Goal: Information Seeking & Learning: Compare options

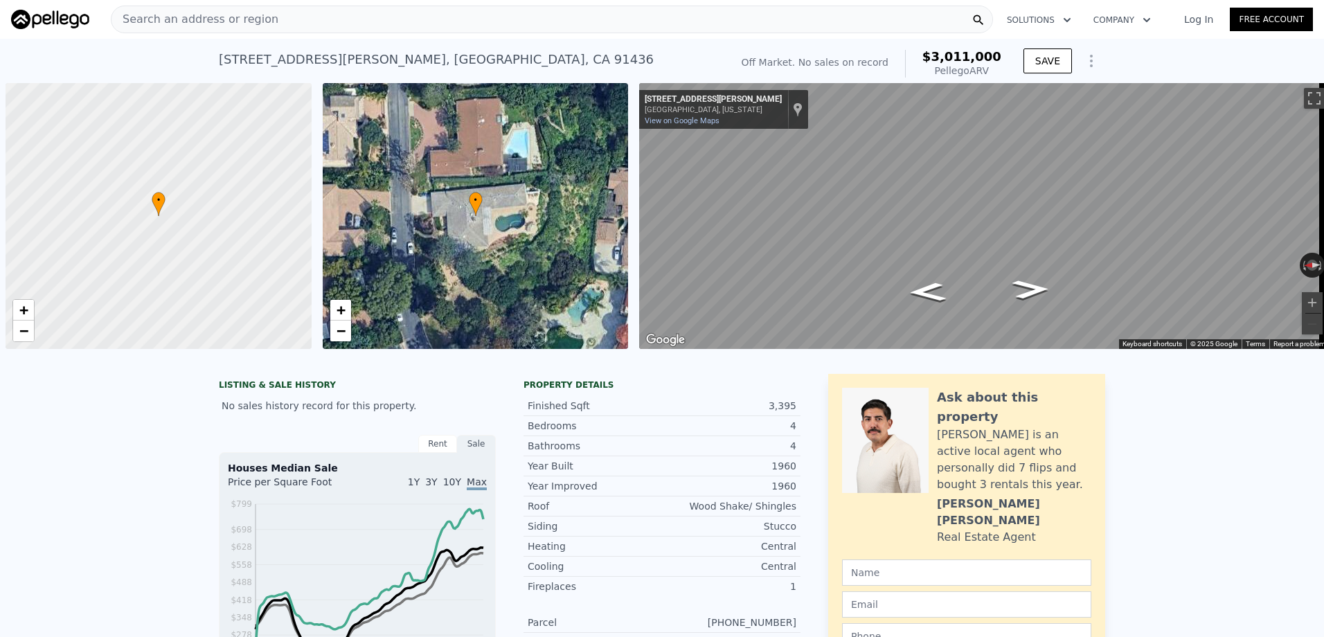
scroll to position [0, 6]
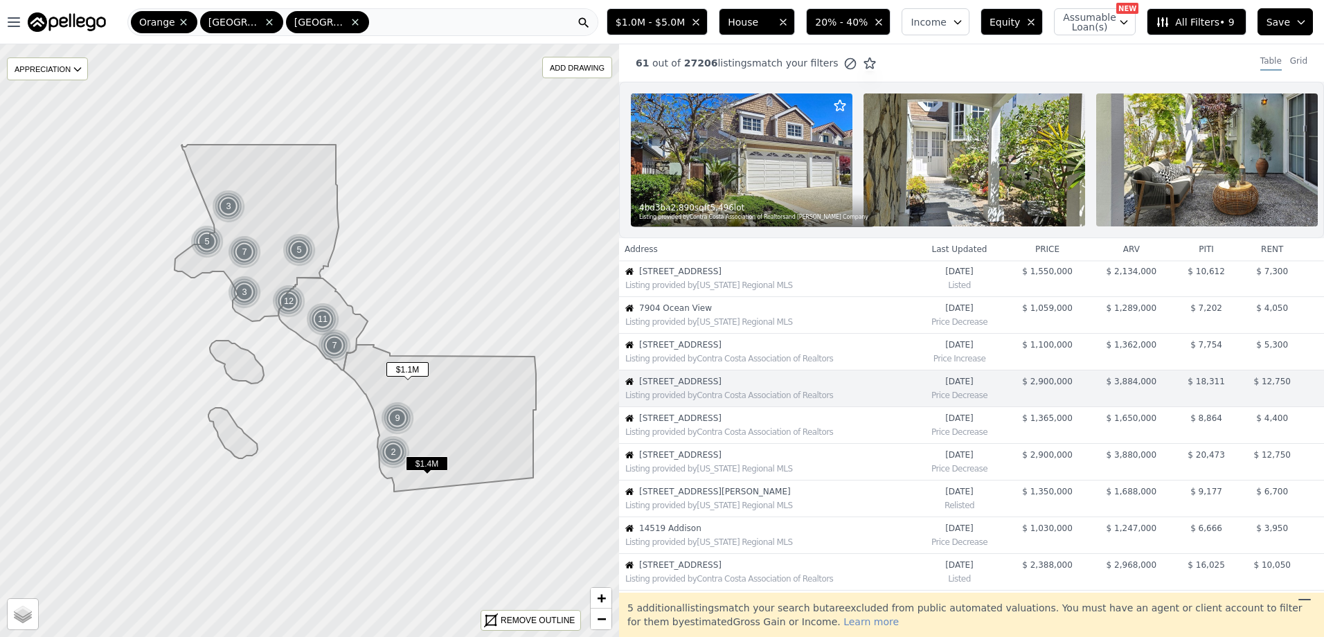
scroll to position [73, 0]
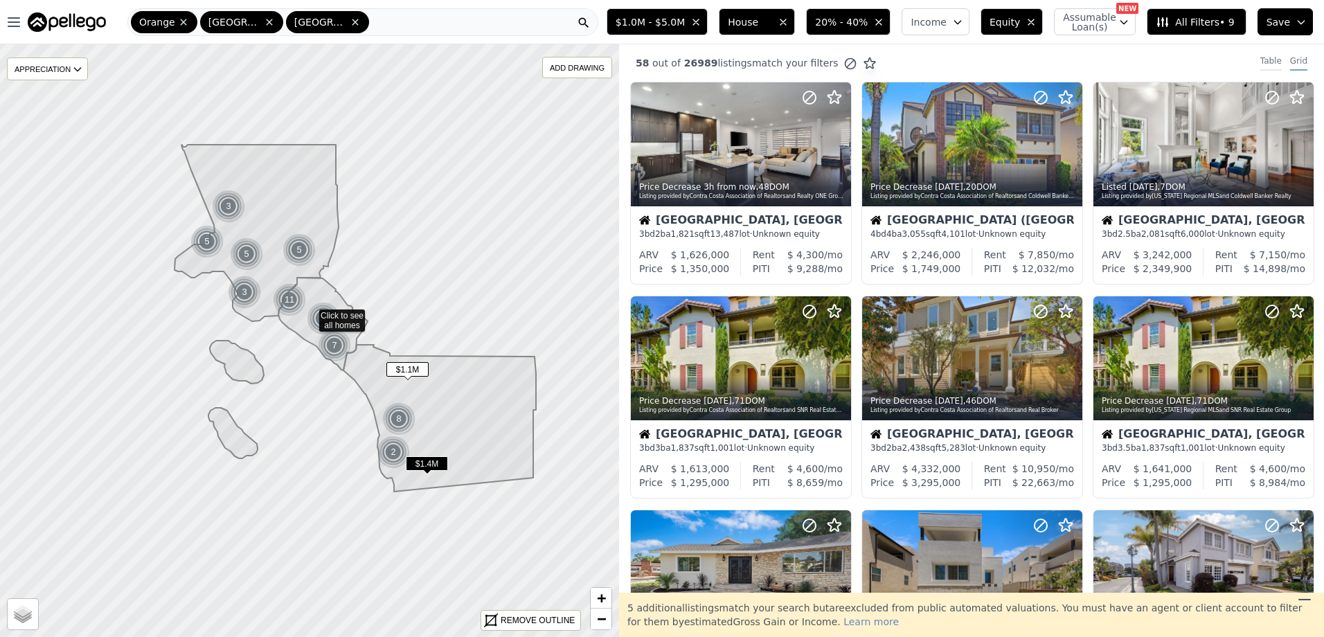
click at [1261, 55] on div "Table" at bounding box center [1271, 62] width 21 height 15
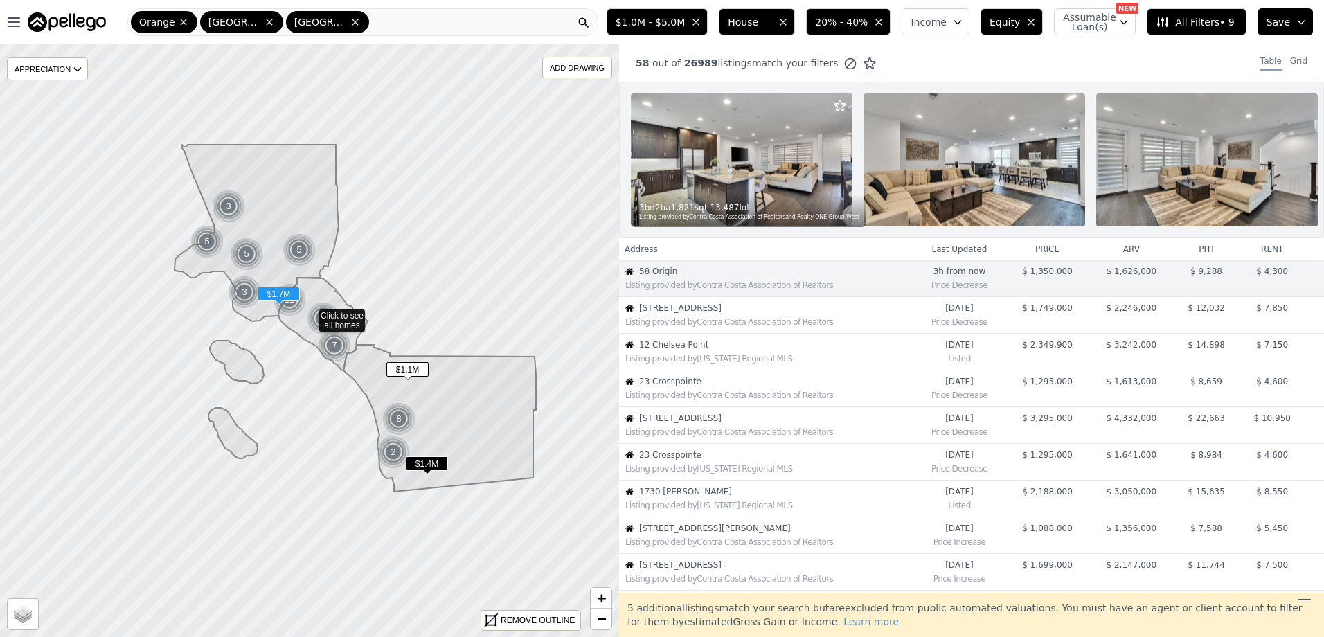
click at [702, 328] on div "Listing provided by Contra Costa Association of Realtors" at bounding box center [768, 322] width 287 height 11
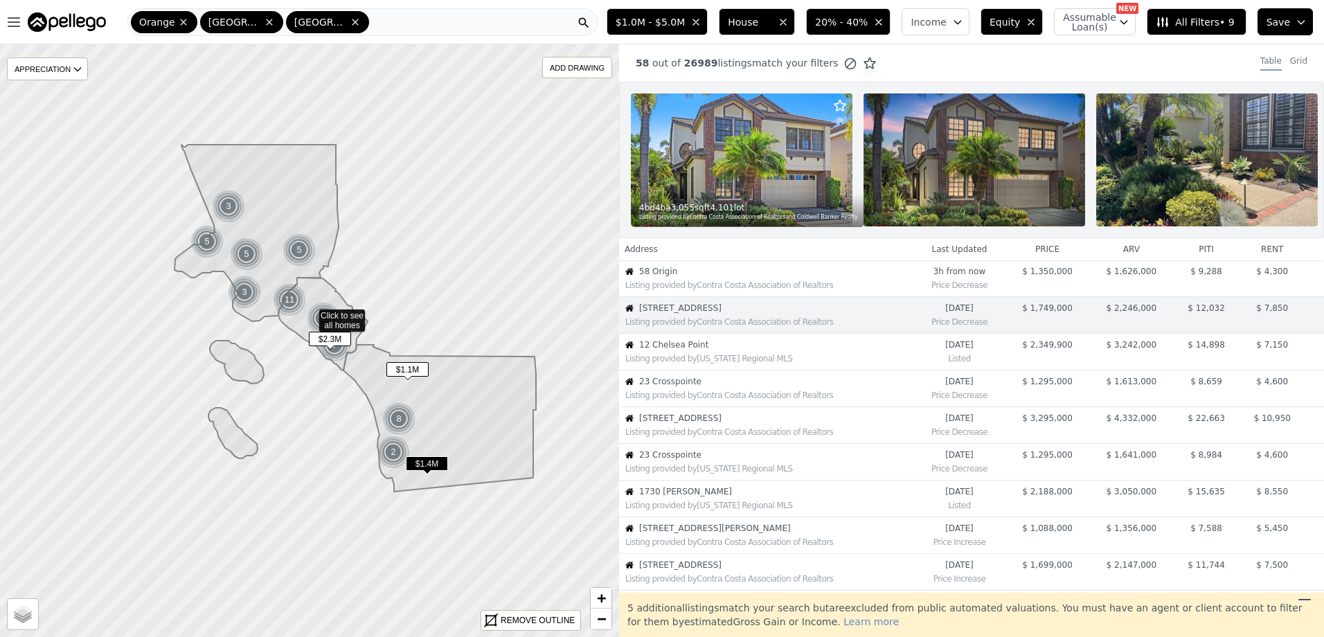
click at [682, 350] on span "12 Chelsea Point" at bounding box center [776, 344] width 274 height 11
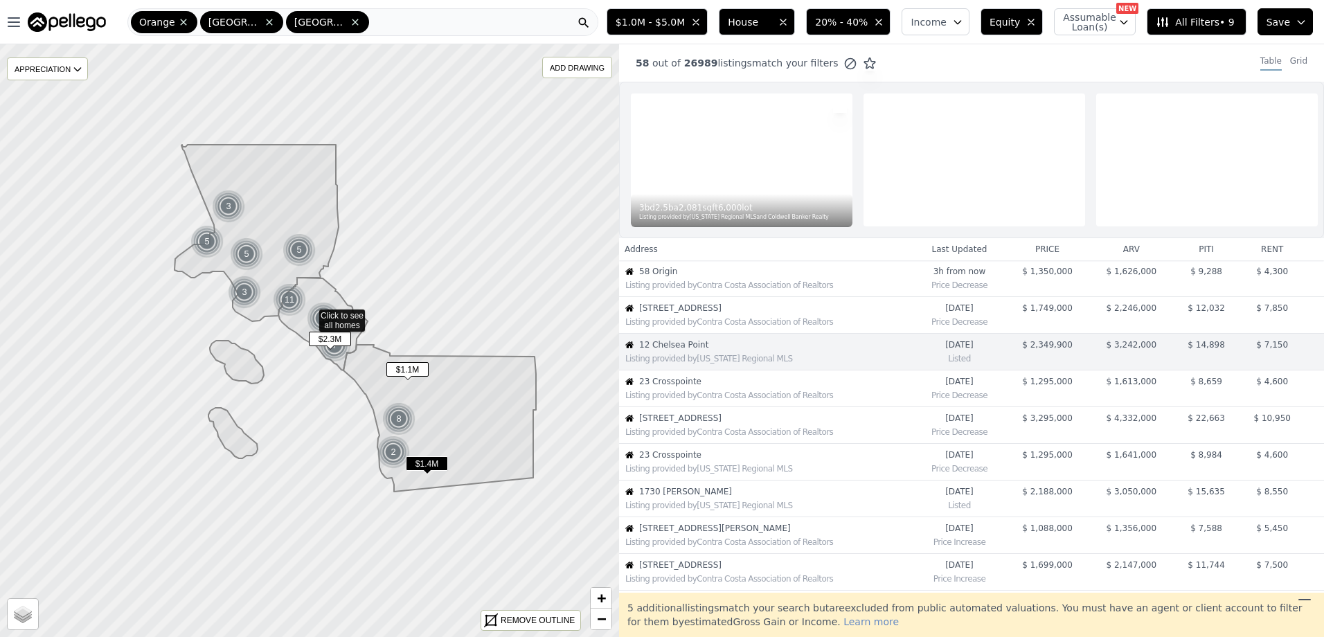
scroll to position [37, 0]
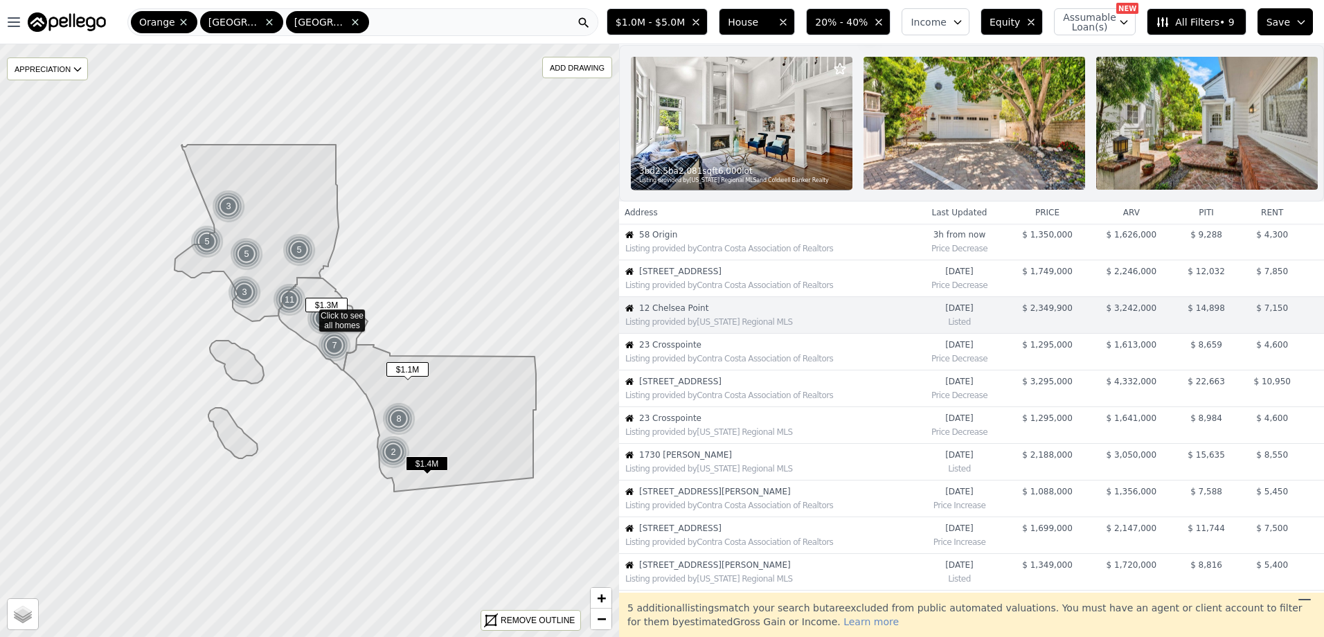
click at [680, 371] on td "23 Crosspointe Listing provided by Contra Costa Association of Realtors" at bounding box center [766, 352] width 294 height 37
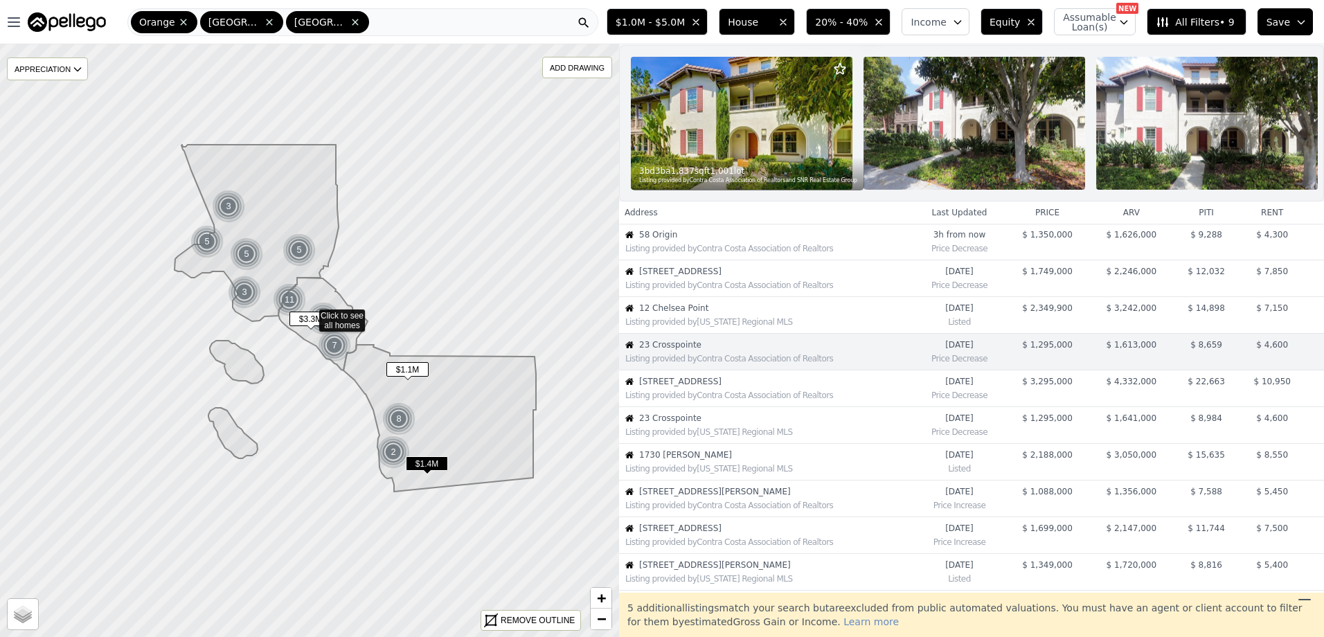
scroll to position [73, 0]
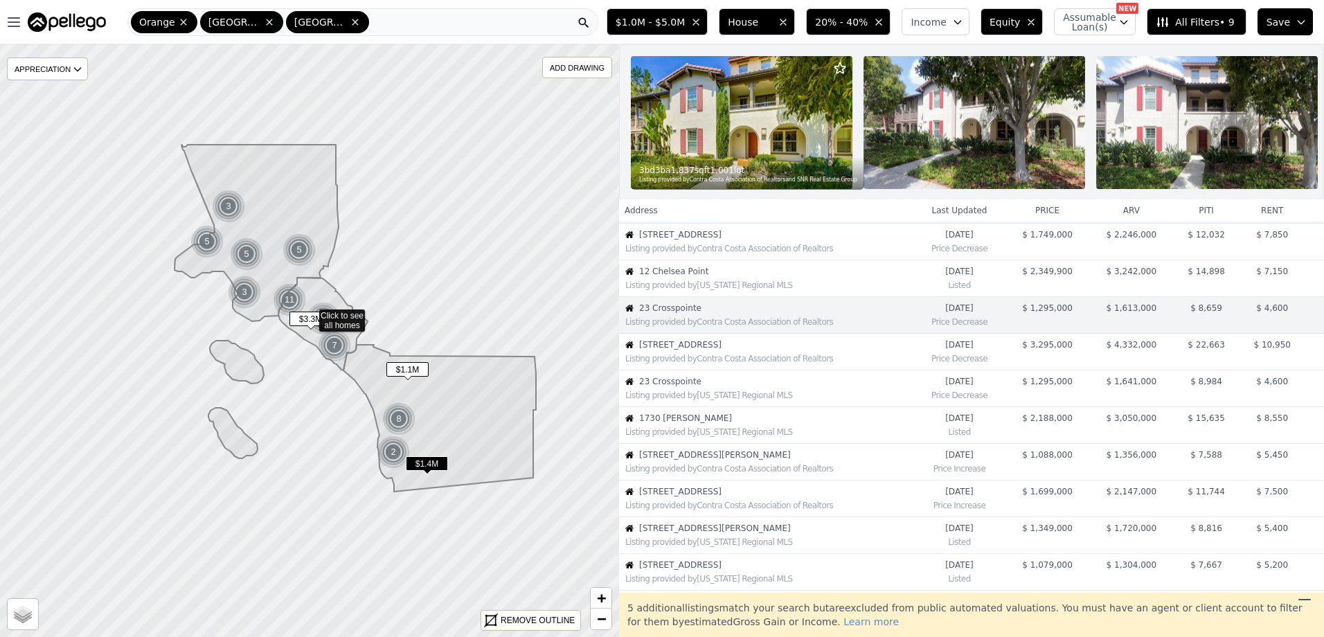
click at [689, 350] on span "3201 4th Avenue Avenue" at bounding box center [776, 344] width 274 height 11
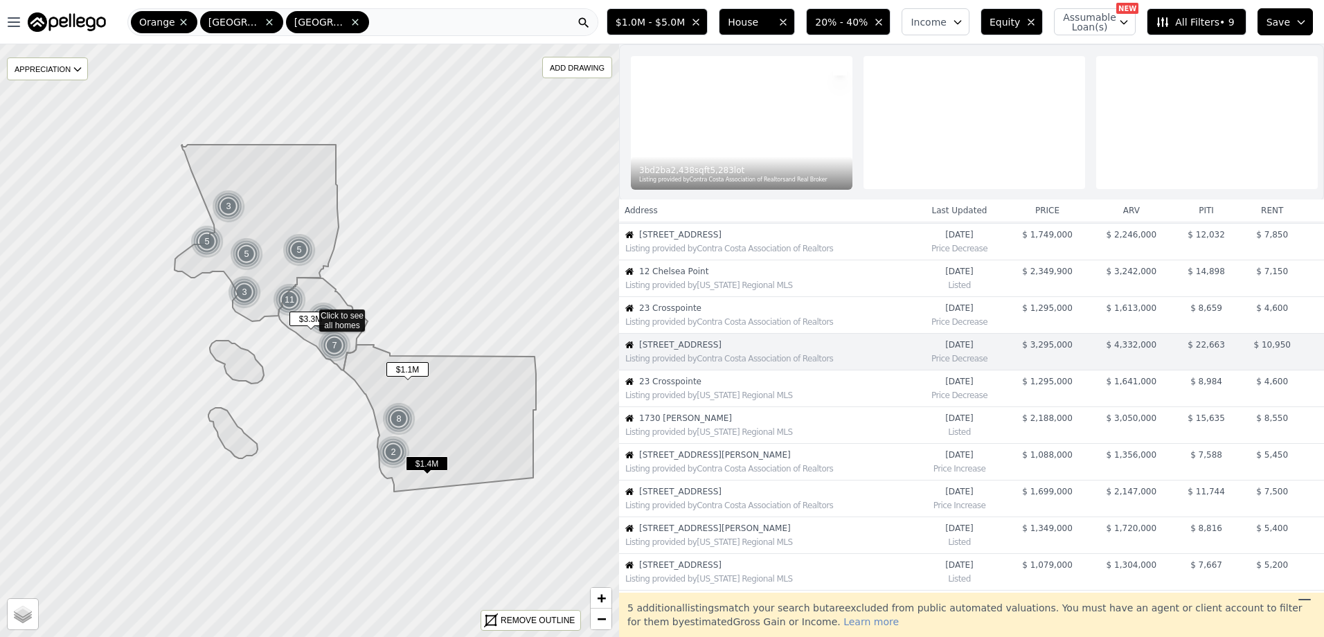
scroll to position [110, 0]
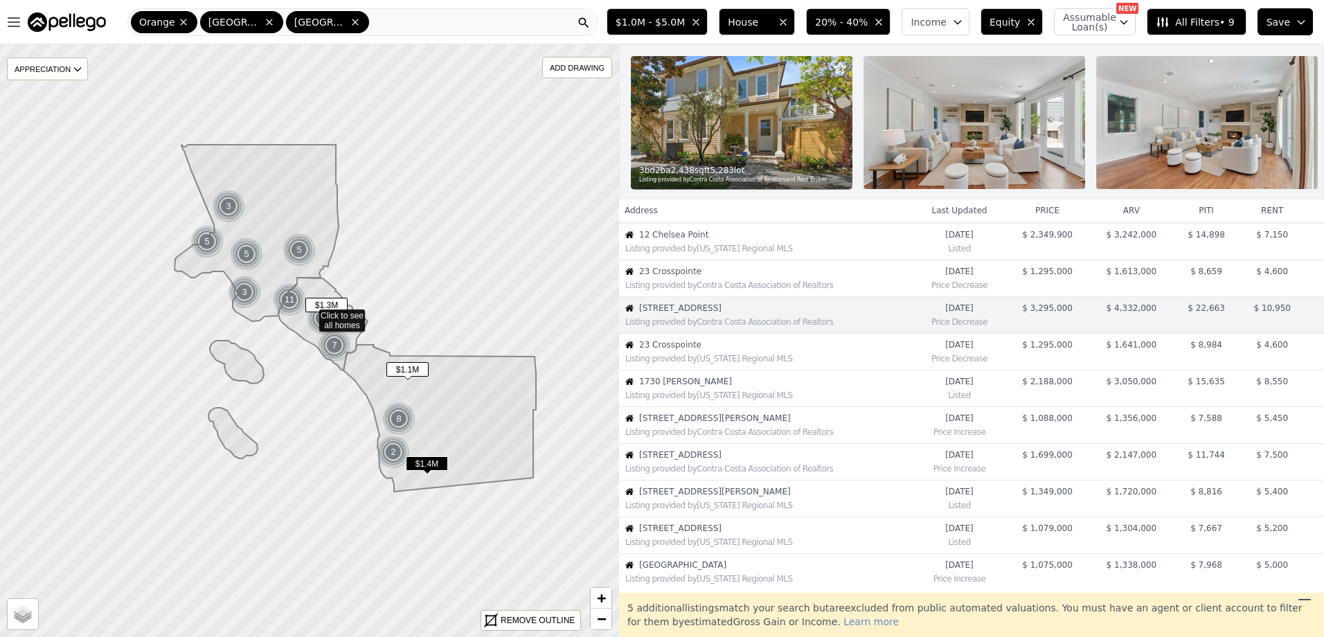
click at [711, 362] on div "Listing provided by California Regional MLS" at bounding box center [766, 357] width 293 height 14
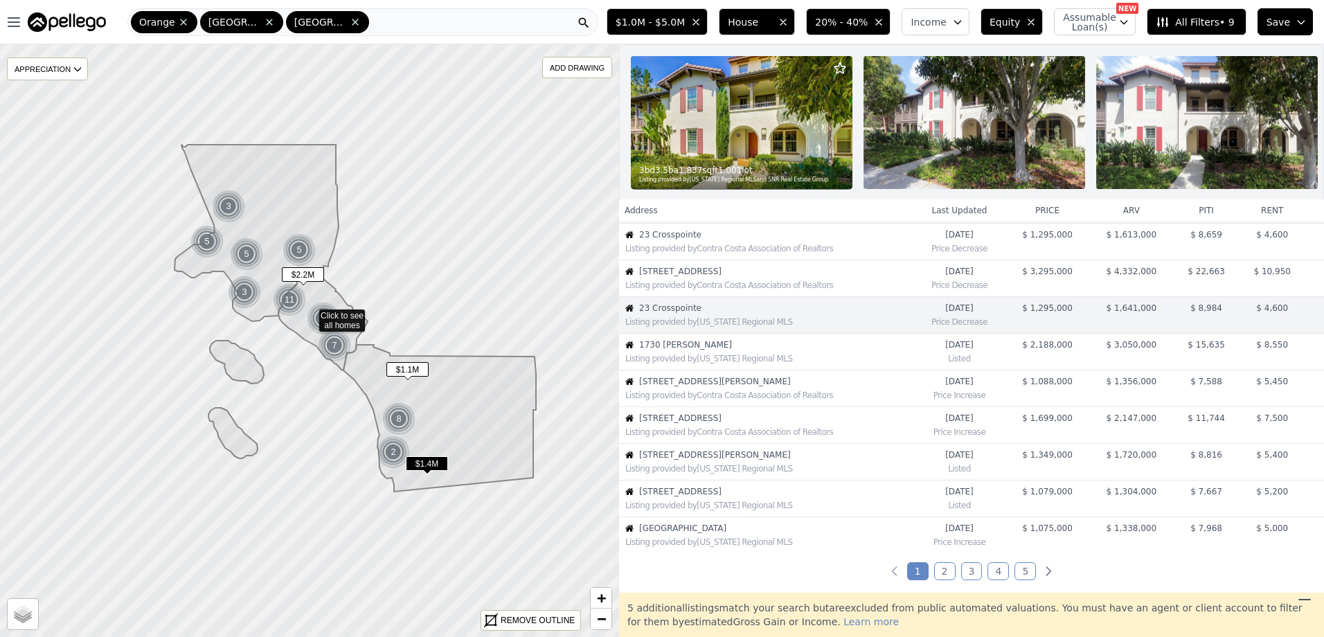
click at [722, 364] on div "Listing provided by California Regional MLS" at bounding box center [768, 358] width 287 height 11
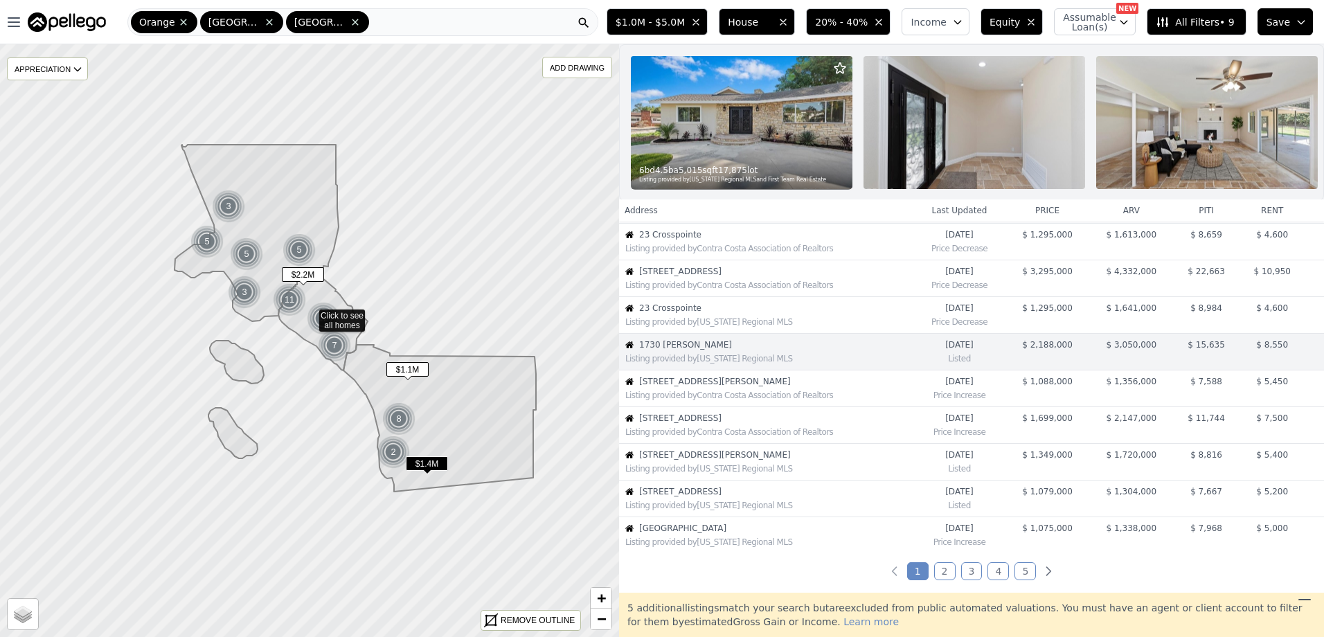
scroll to position [184, 0]
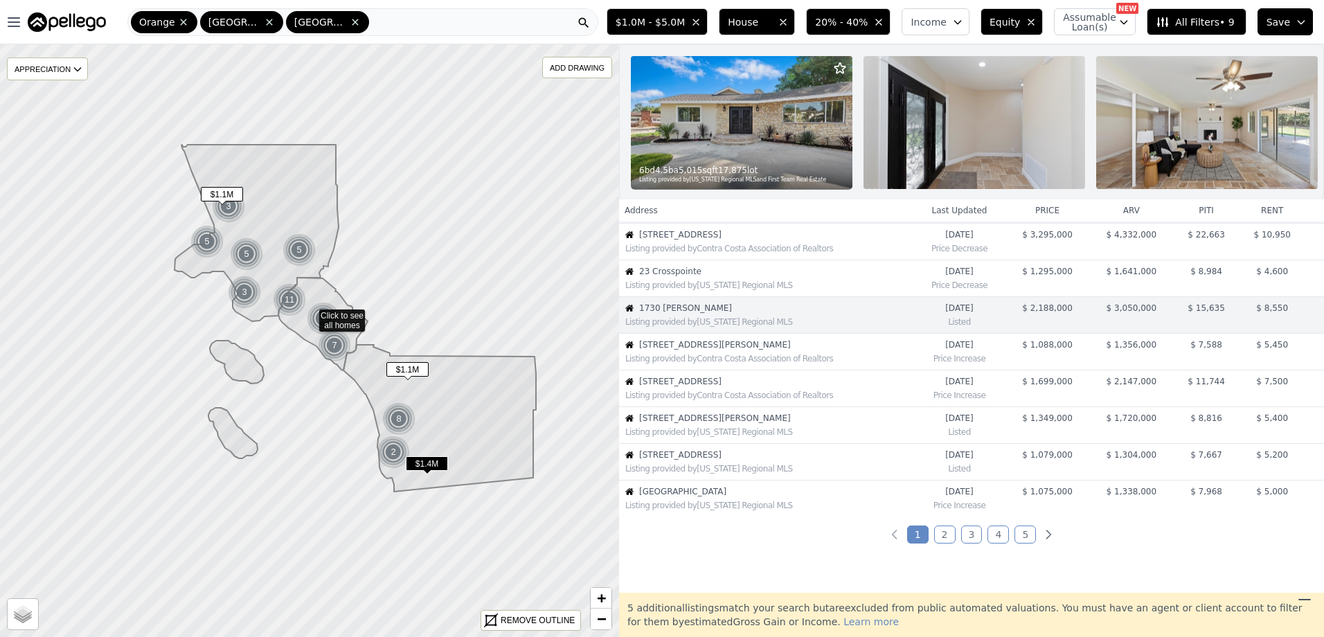
click at [722, 364] on div "Listing provided by Contra Costa Association of Realtors" at bounding box center [768, 358] width 287 height 11
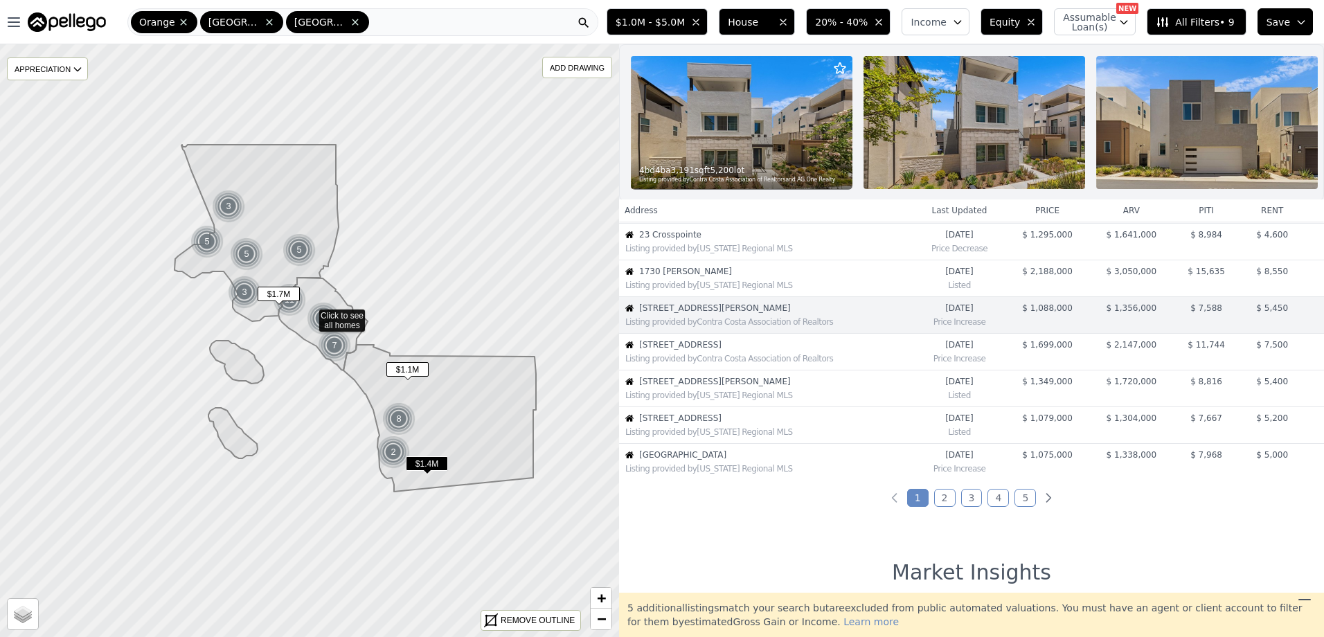
click at [722, 364] on div "Listing provided by Contra Costa Association of Realtors" at bounding box center [768, 358] width 287 height 11
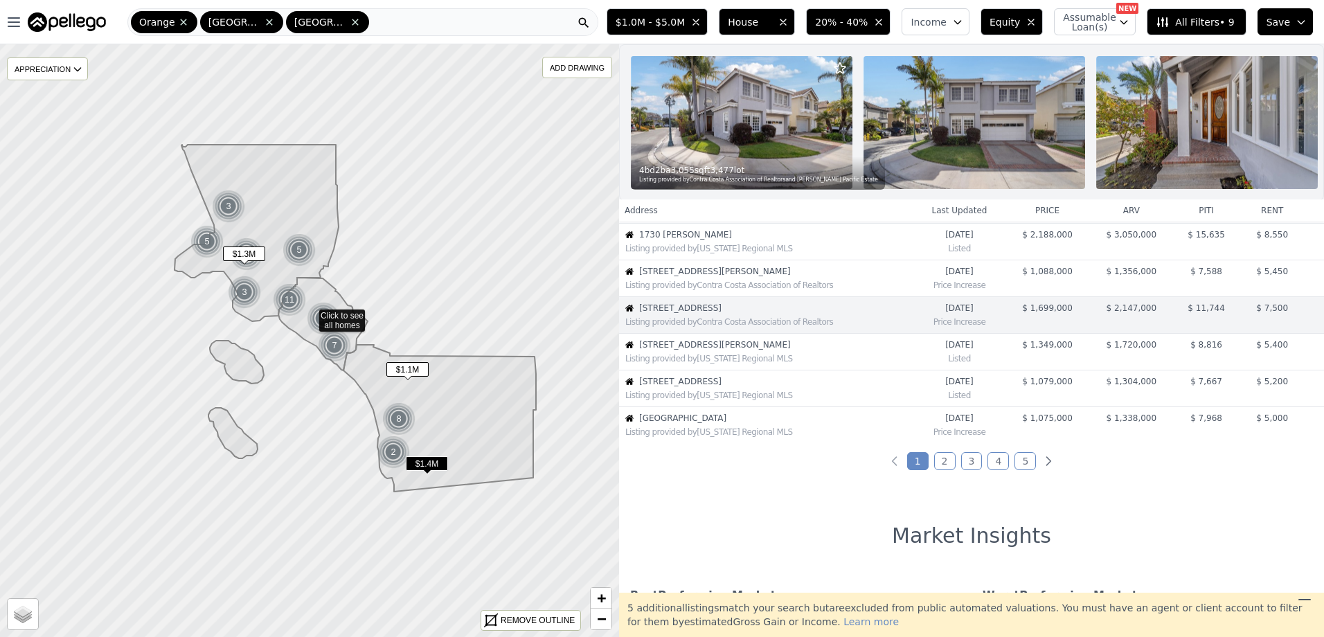
click at [722, 364] on div "Listing provided by California Regional MLS" at bounding box center [768, 358] width 287 height 11
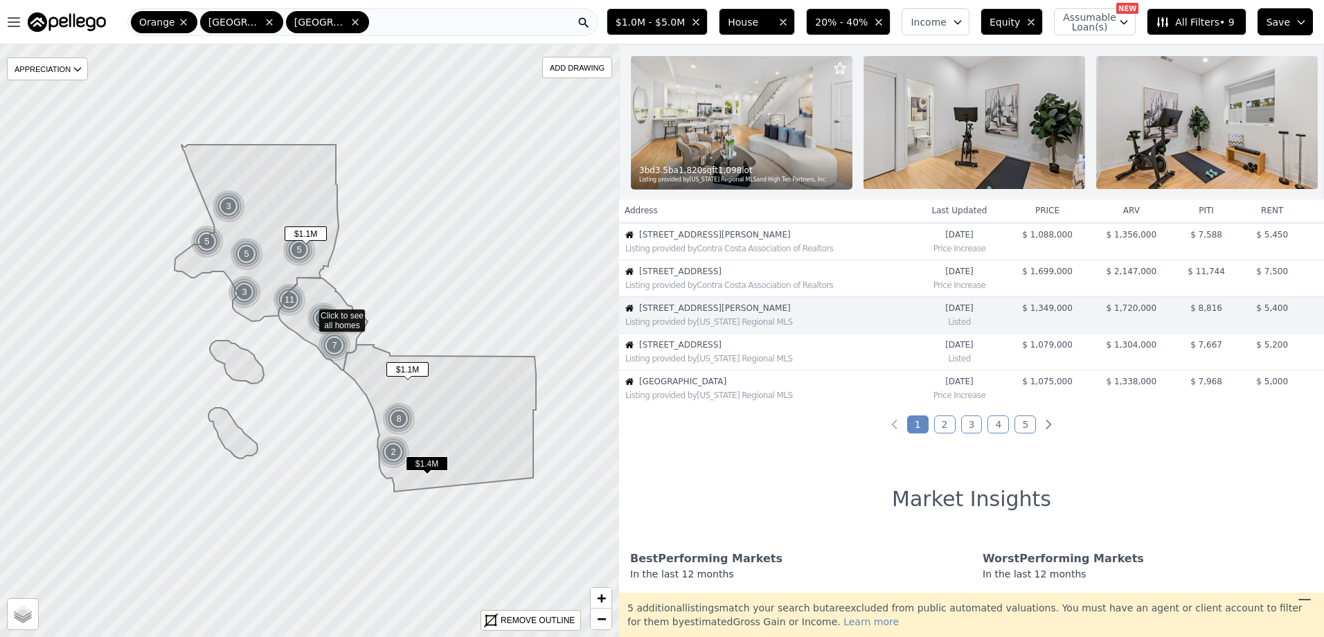
click at [722, 364] on div "Listing provided by California Regional MLS" at bounding box center [768, 358] width 287 height 11
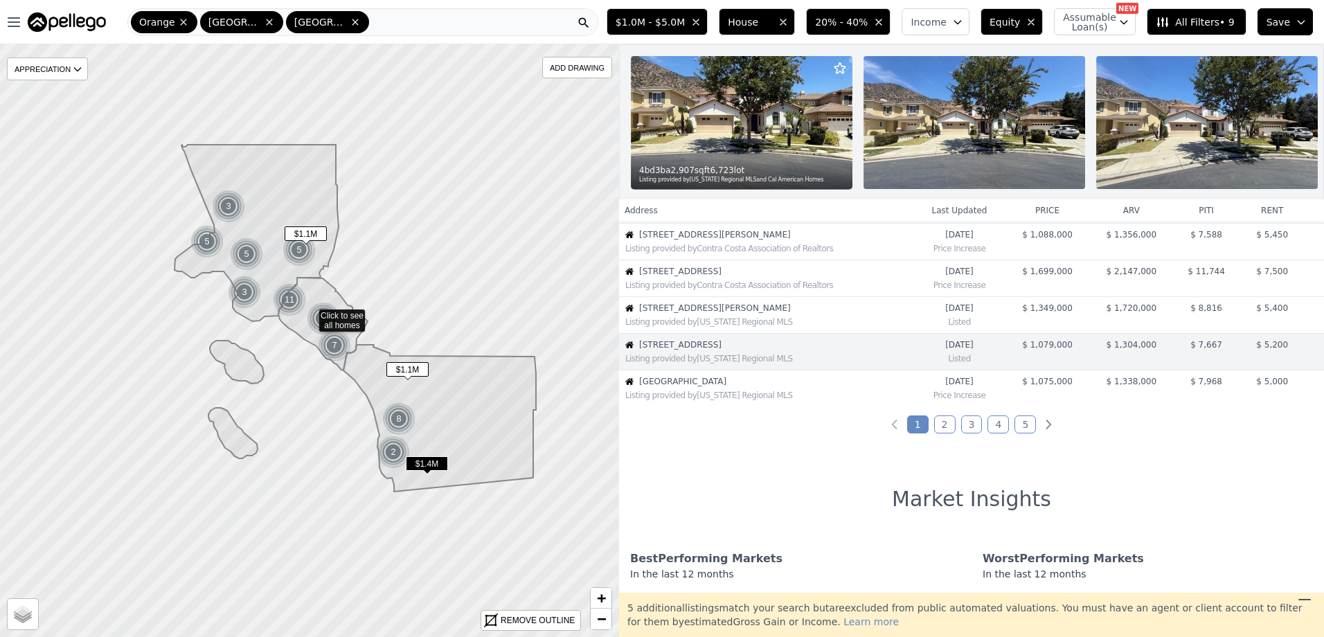
scroll to position [330, 0]
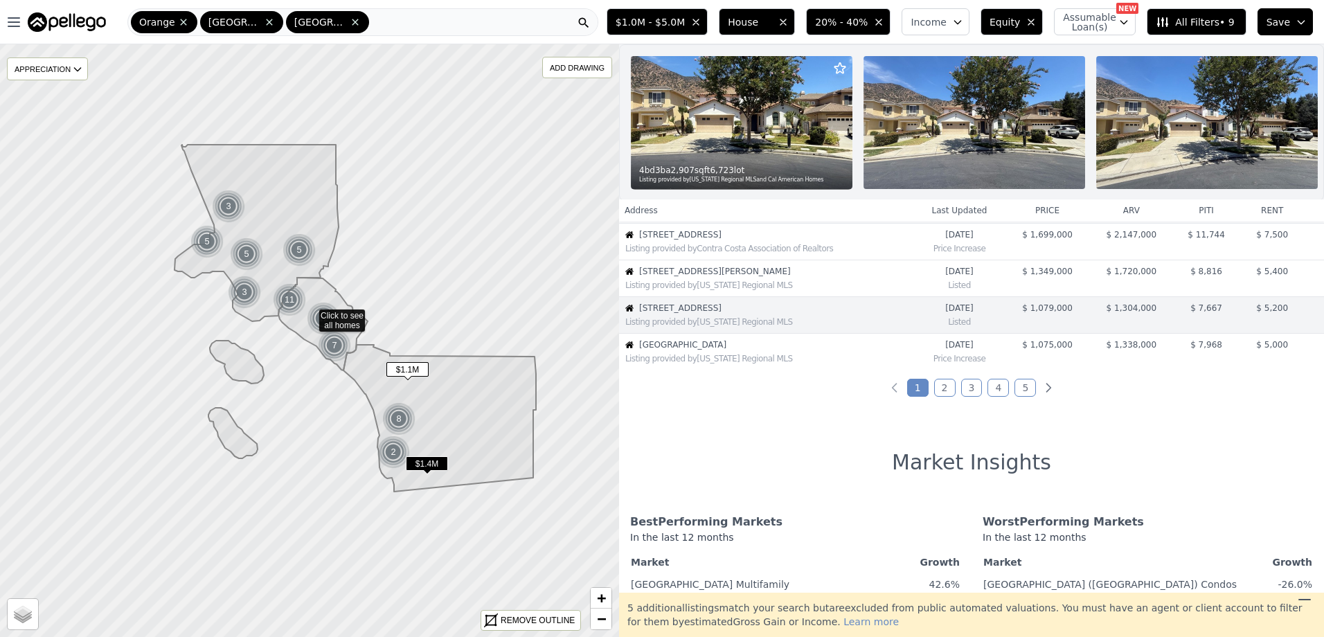
click at [722, 364] on div "Listing provided by California Regional MLS" at bounding box center [768, 358] width 287 height 11
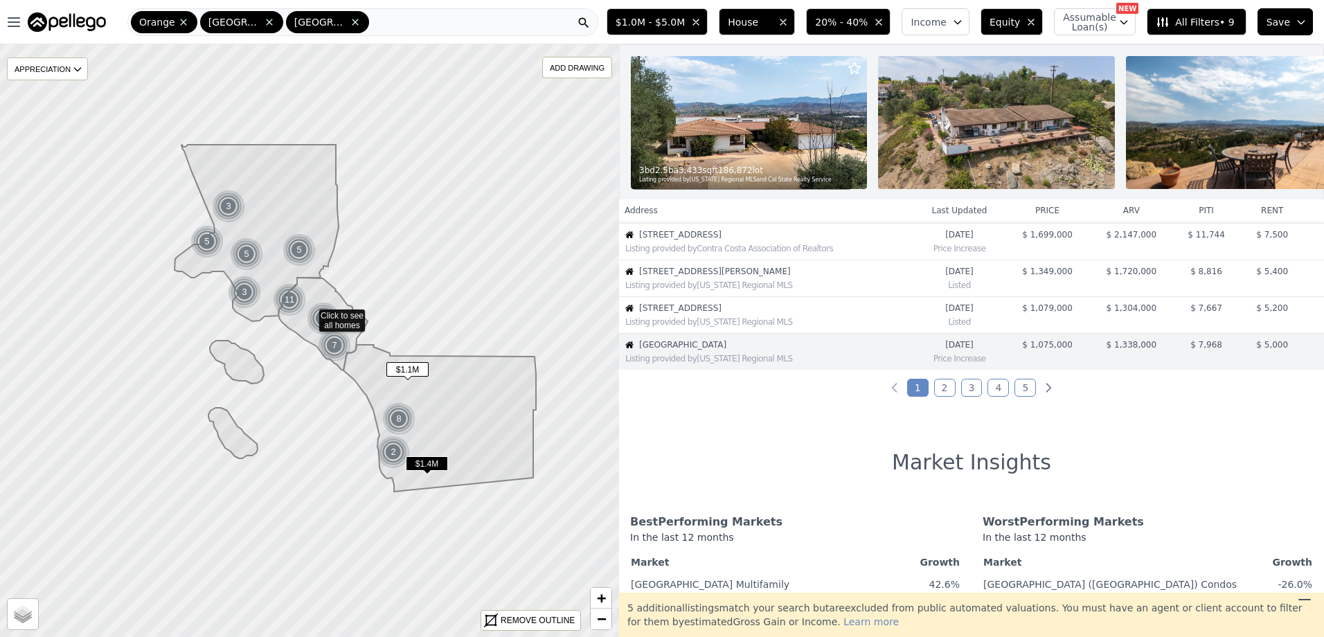
scroll to position [367, 0]
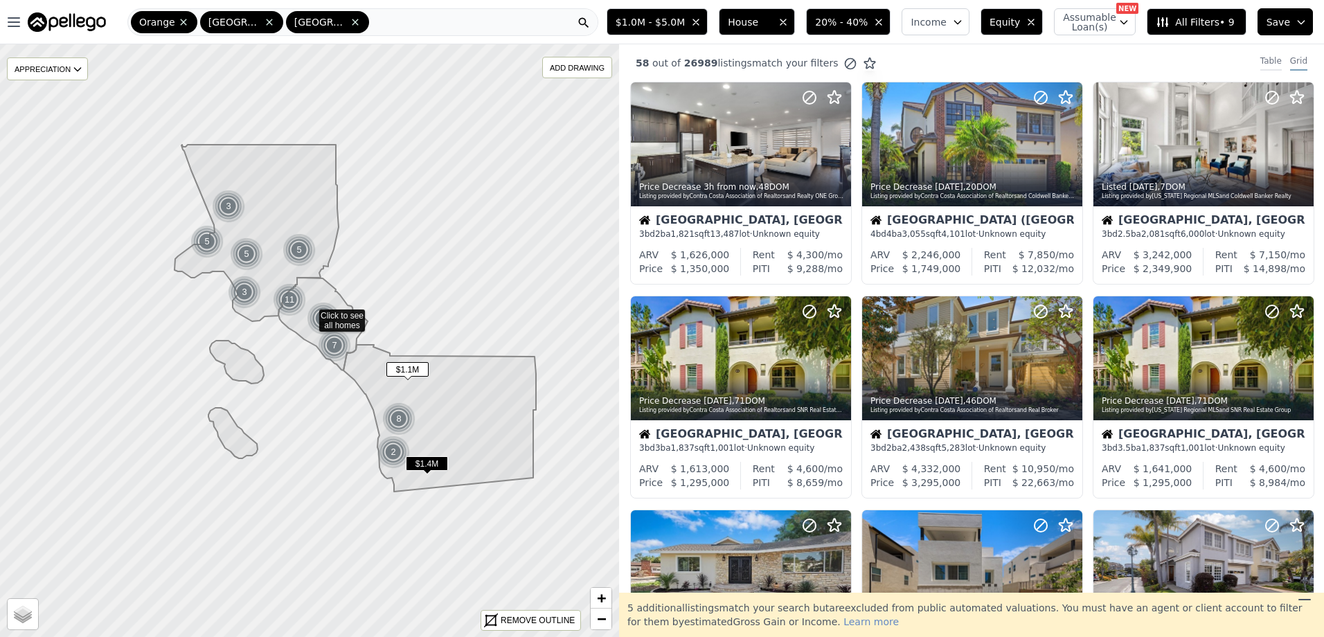
click at [1270, 59] on div "Table" at bounding box center [1271, 62] width 21 height 15
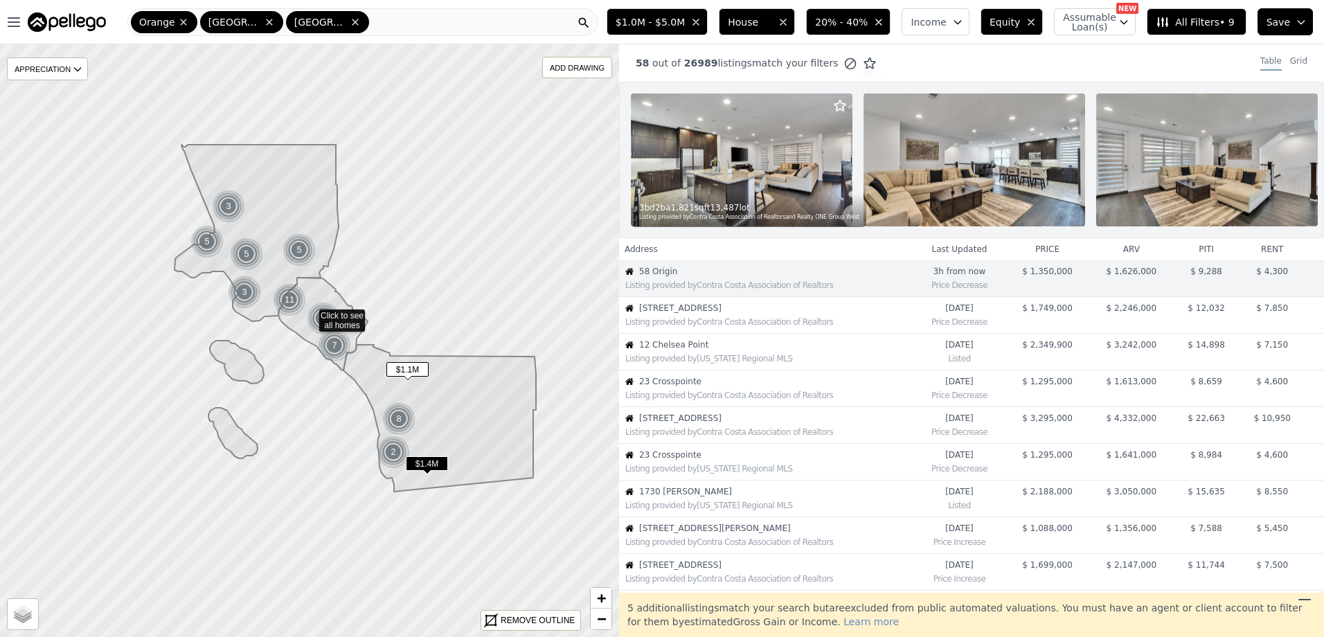
click at [884, 27] on icon "button" at bounding box center [878, 22] width 11 height 11
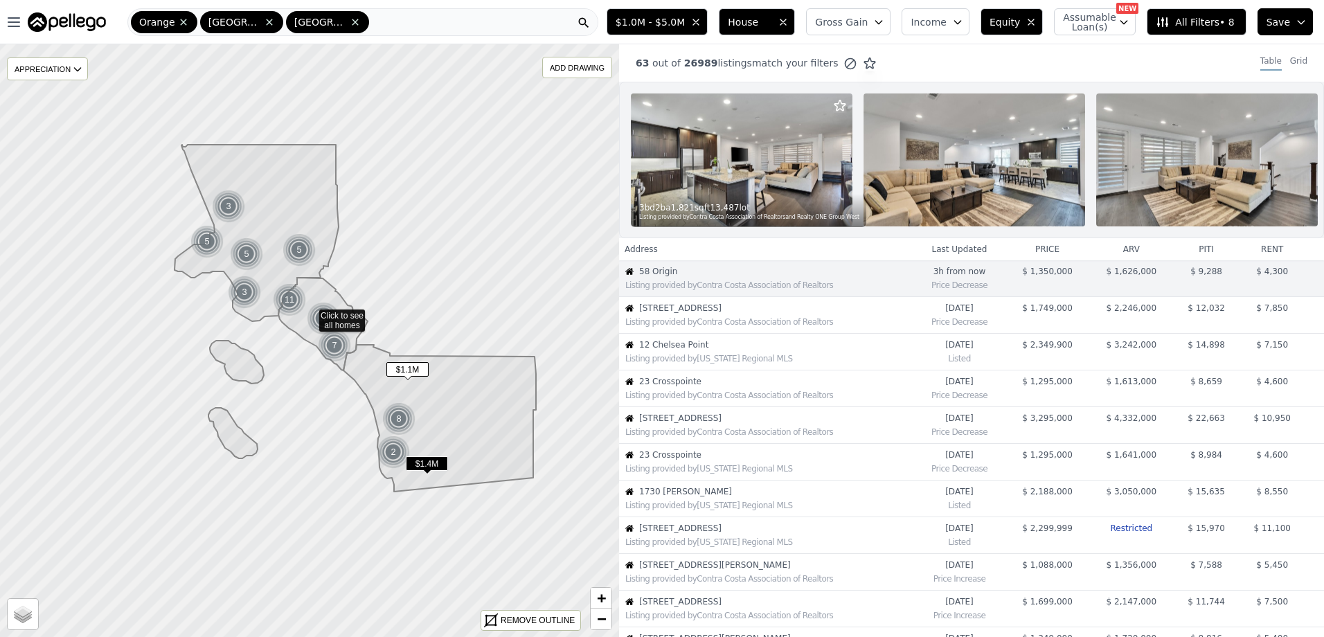
click at [868, 21] on span "Gross Gain" at bounding box center [841, 22] width 53 height 14
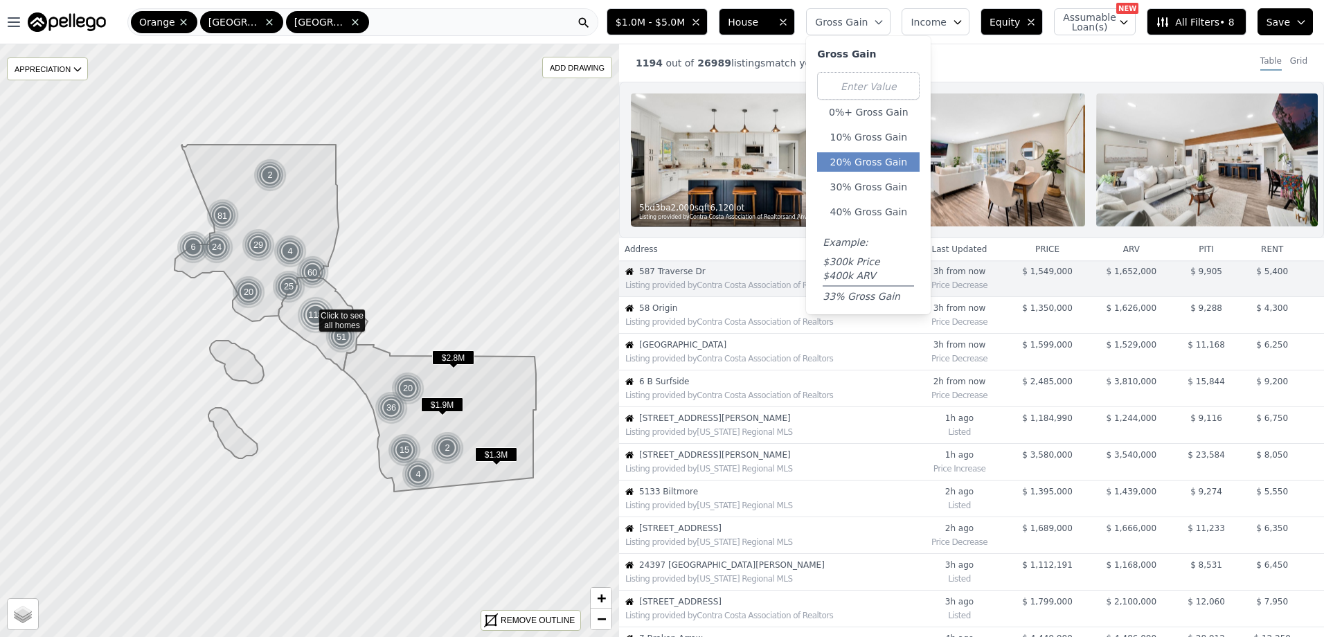
click at [873, 161] on button "20% Gross Gain" at bounding box center [868, 161] width 103 height 19
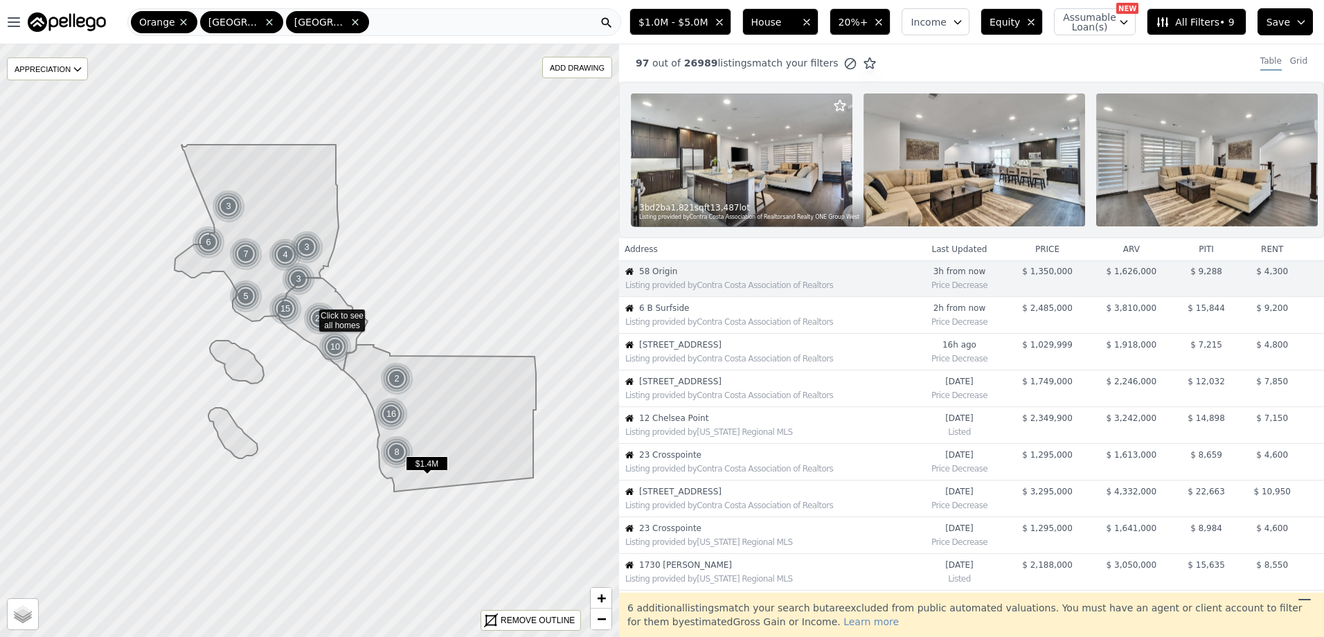
click at [708, 24] on span "$1.0M - $5.0M" at bounding box center [673, 22] width 69 height 14
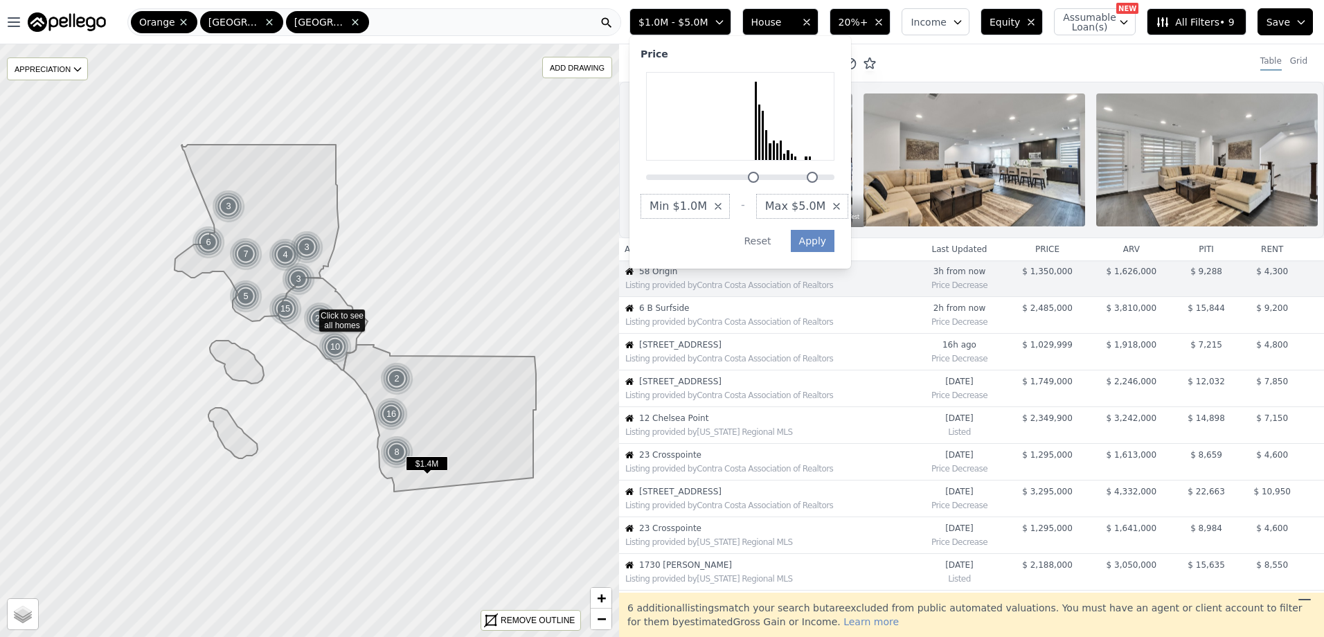
click at [707, 208] on span "Min $1.0M" at bounding box center [678, 206] width 57 height 17
click at [722, 296] on button "$2.0M" at bounding box center [681, 303] width 81 height 25
click at [835, 244] on button "Apply" at bounding box center [813, 241] width 44 height 22
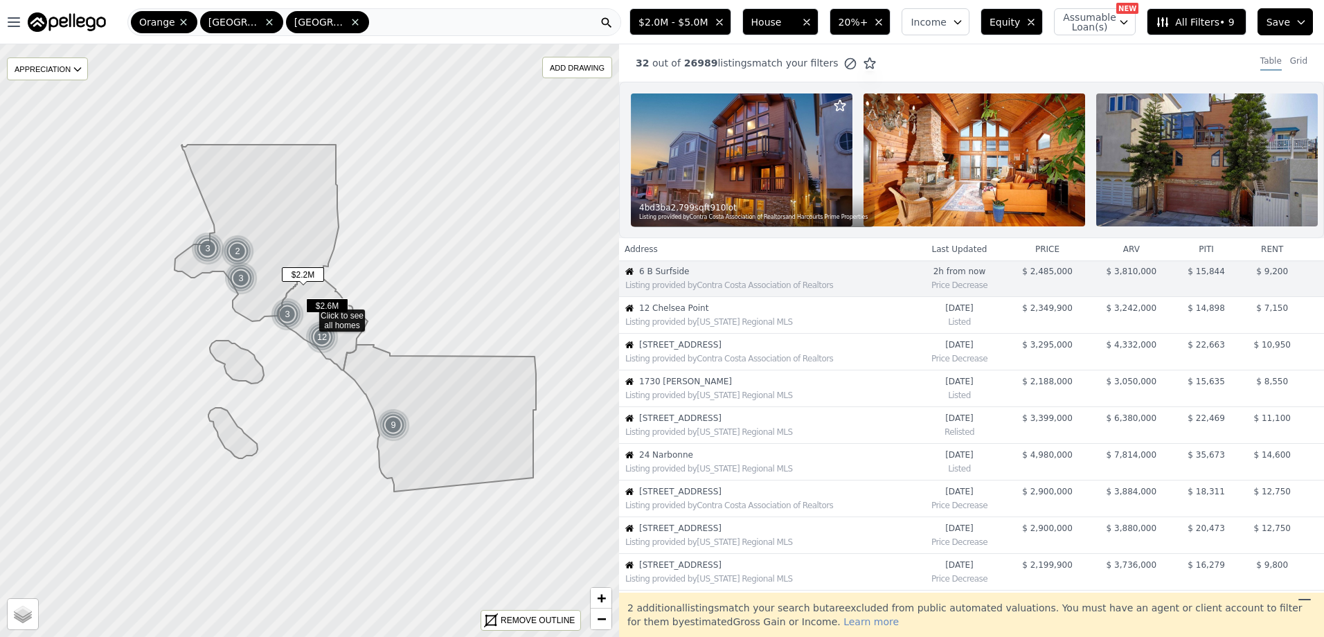
click at [1229, 26] on span "All Filters • 9" at bounding box center [1195, 22] width 78 height 14
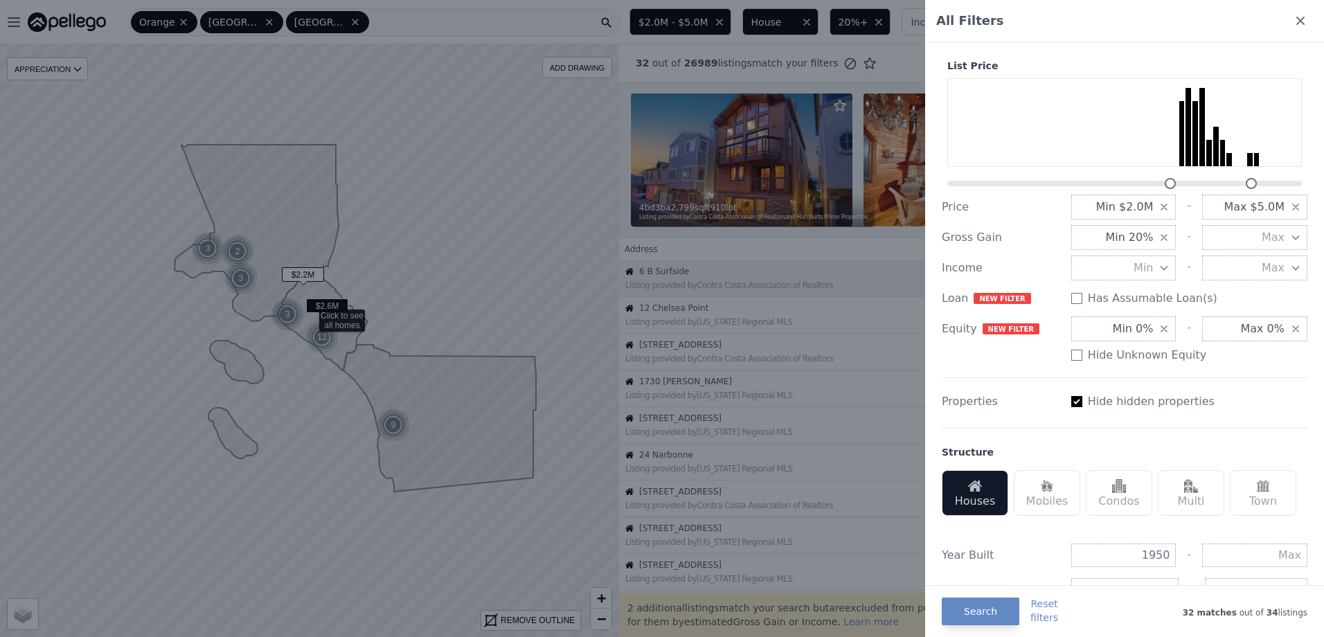
click at [1244, 236] on button "Max" at bounding box center [1254, 237] width 105 height 25
click at [1249, 379] on div "Properties Hide hidden properties" at bounding box center [1125, 396] width 366 height 39
click at [972, 606] on button "Search" at bounding box center [981, 612] width 78 height 28
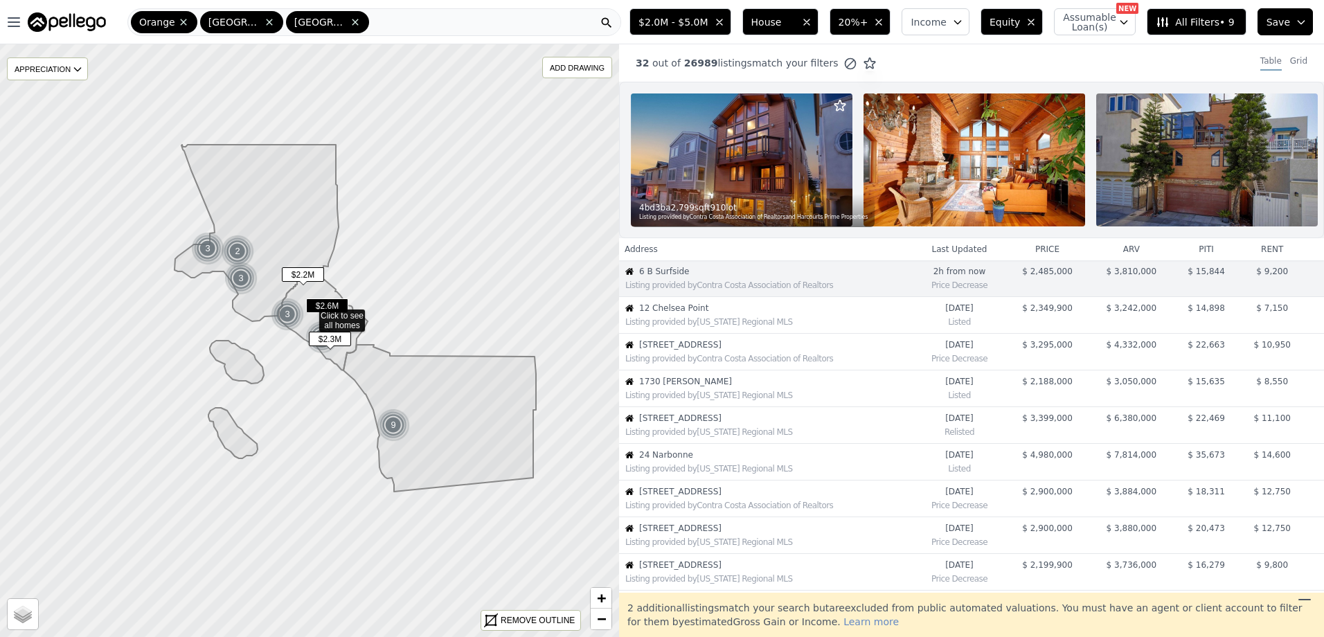
click at [753, 314] on span "12 Chelsea Point" at bounding box center [776, 308] width 274 height 11
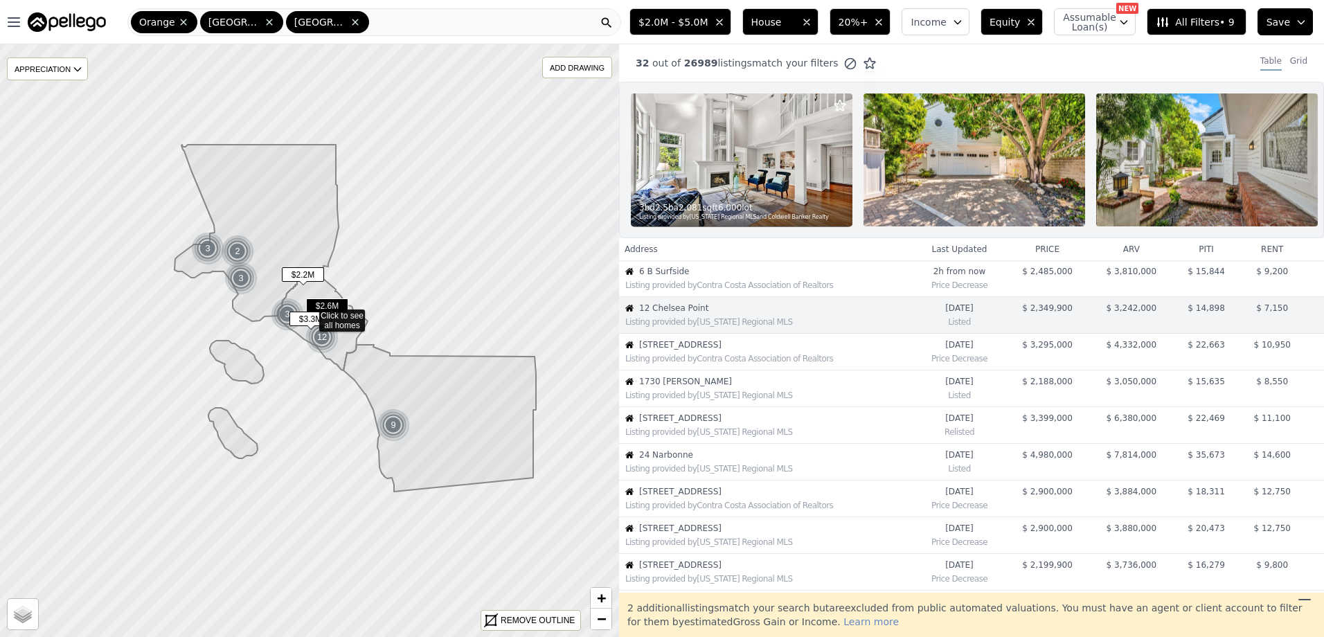
click at [737, 350] on span "3201 4th Avenue Avenue" at bounding box center [776, 344] width 274 height 11
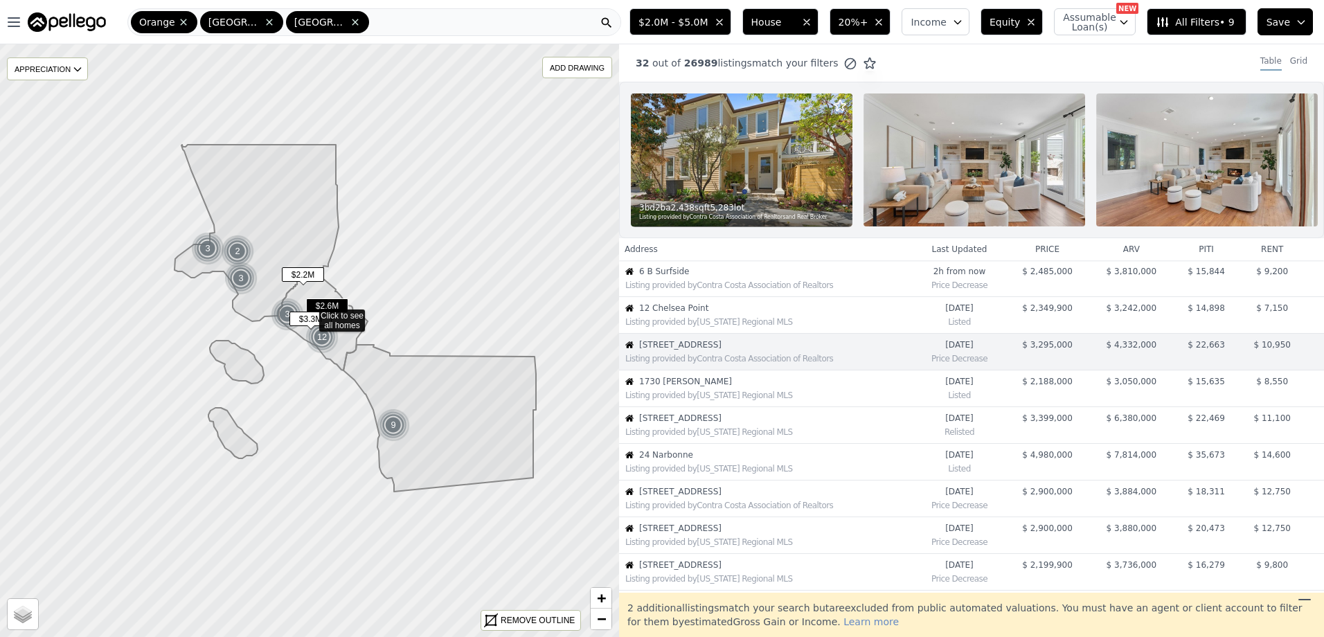
scroll to position [37, 0]
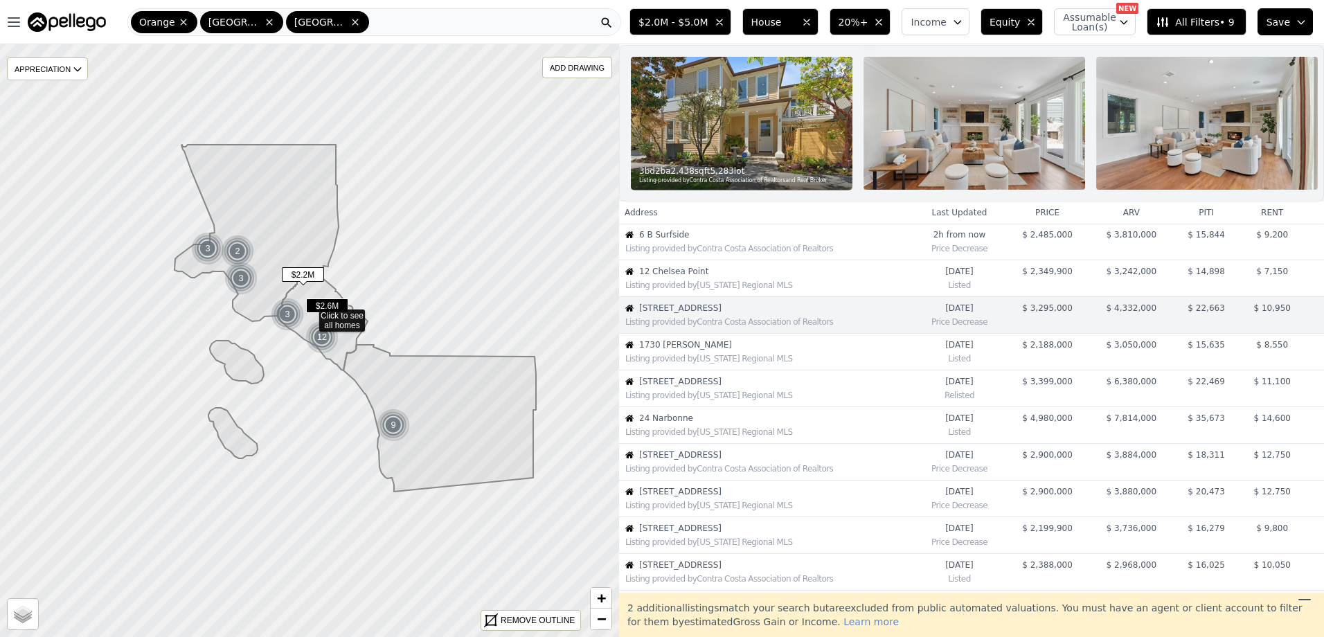
click at [733, 350] on span "1730 Sunny Knoll" at bounding box center [776, 344] width 274 height 11
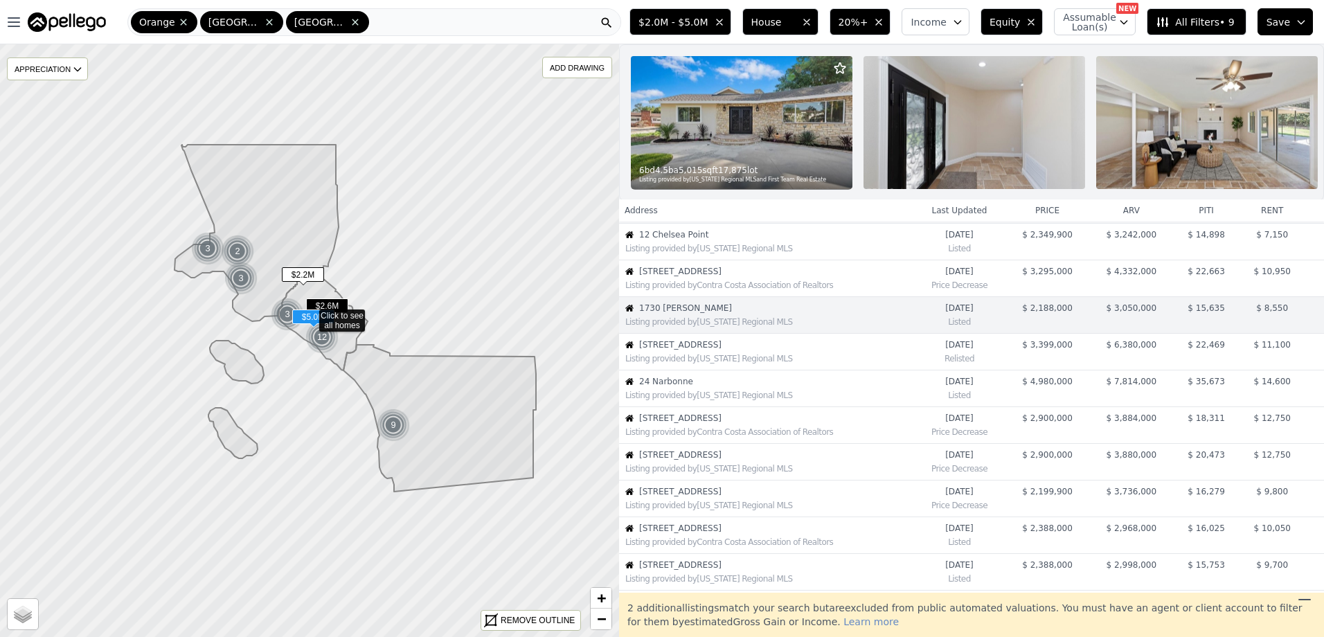
click at [708, 381] on td "24 Narbonne Listing provided by California Regional MLS" at bounding box center [766, 389] width 294 height 37
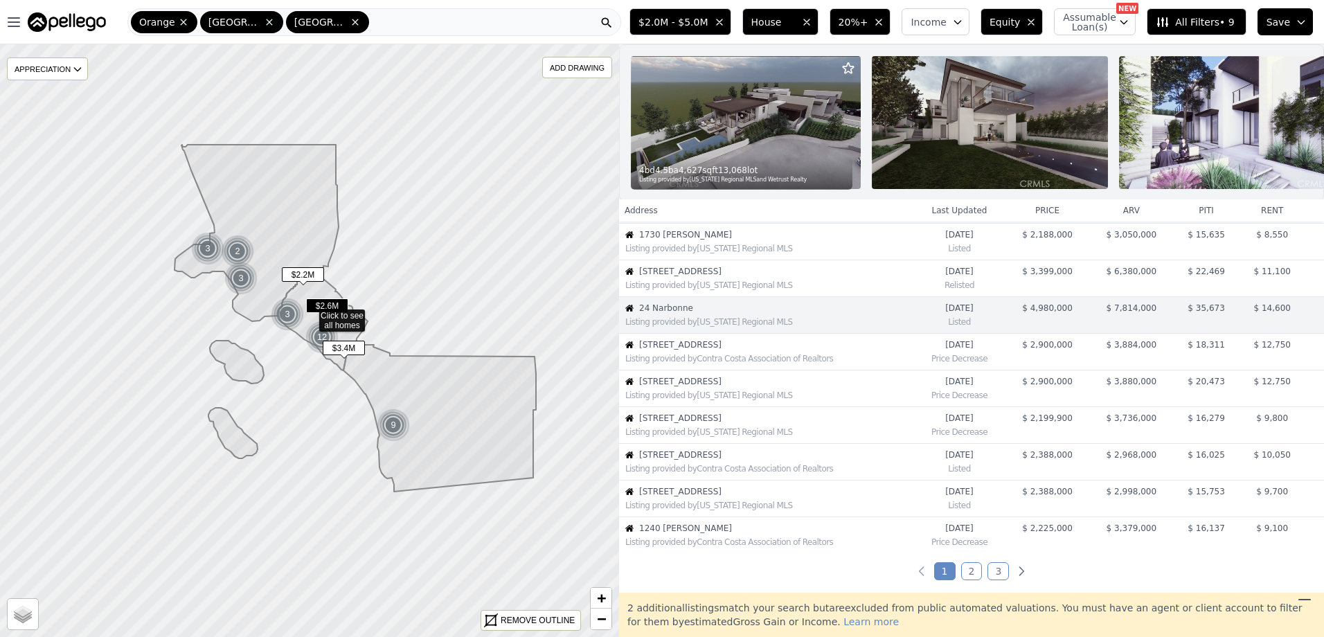
click at [713, 277] on span "2308 S Ola Vista" at bounding box center [776, 271] width 274 height 11
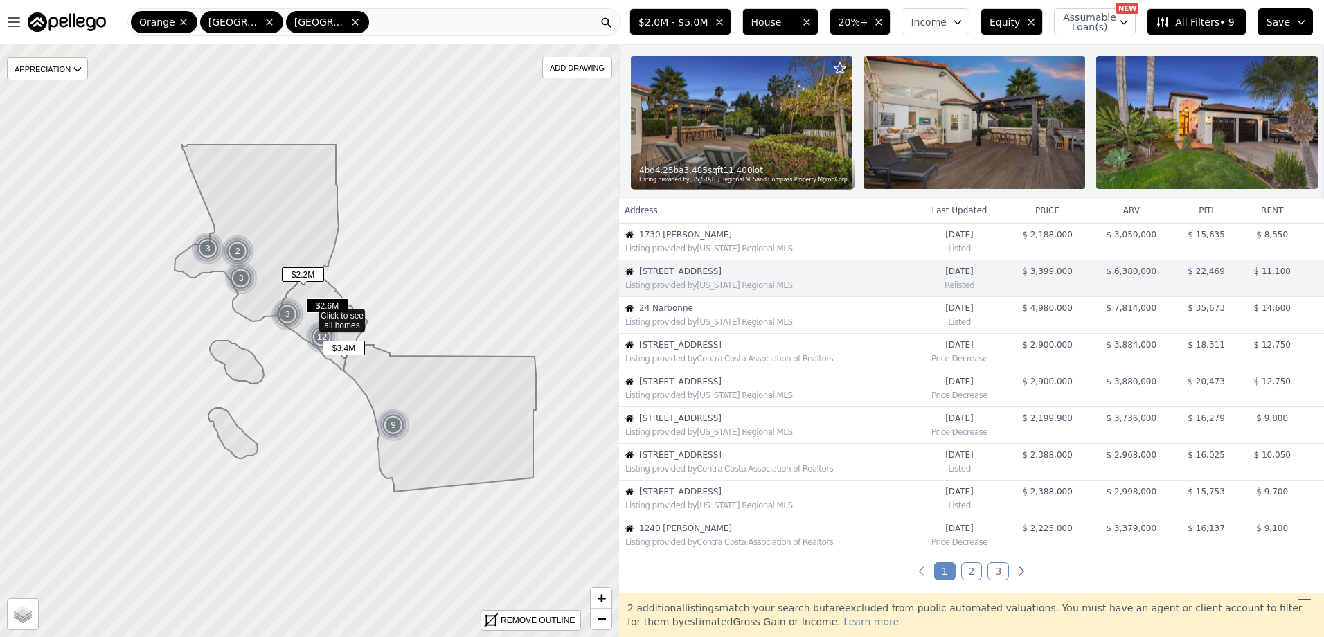
scroll to position [110, 0]
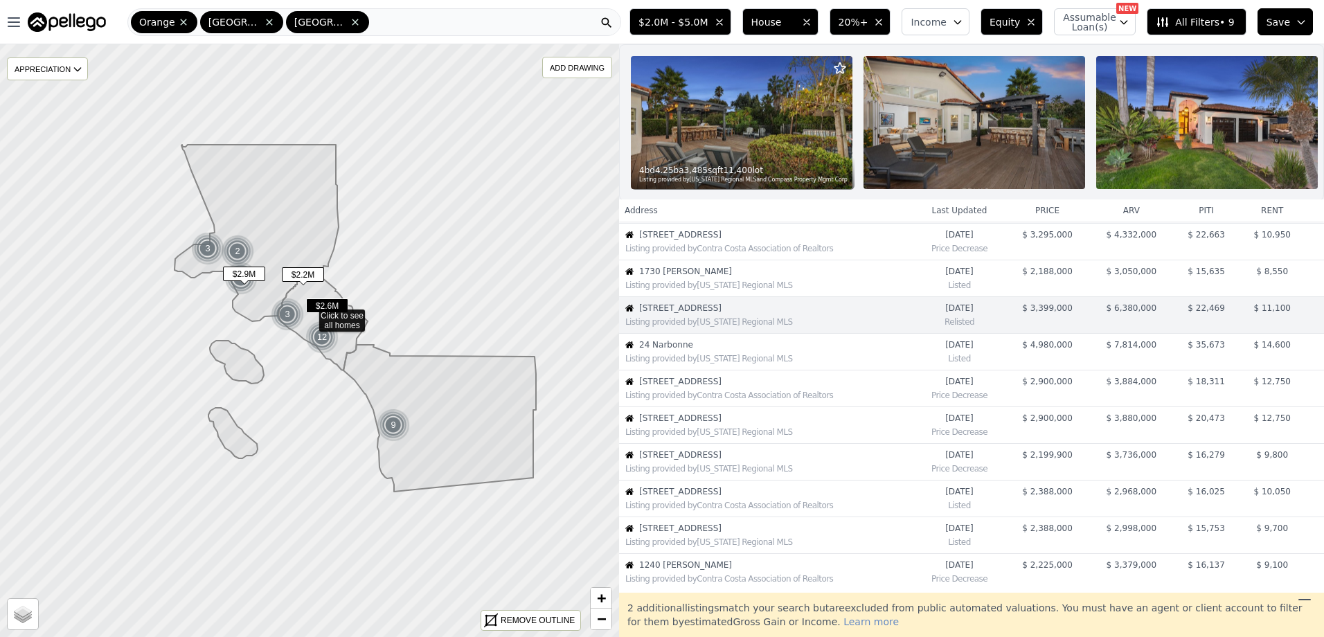
click at [717, 387] on span "50 Village Circle" at bounding box center [776, 381] width 274 height 11
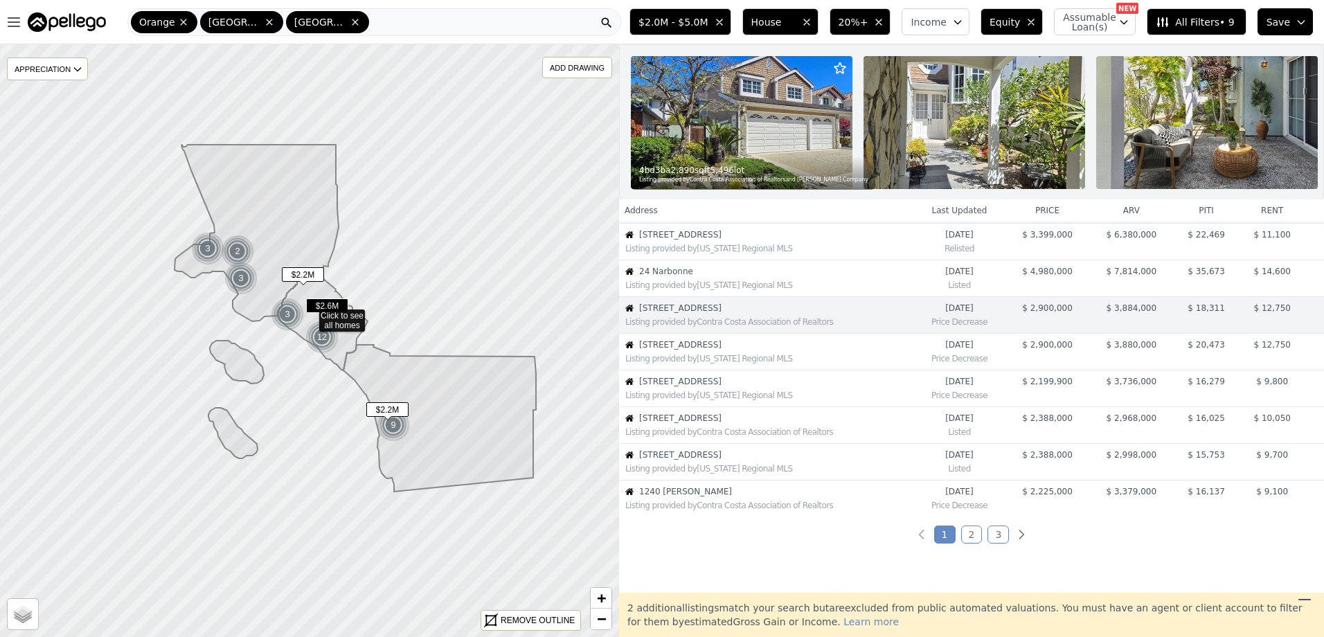
click at [717, 387] on span "325 Santa Helena Drive" at bounding box center [776, 381] width 274 height 11
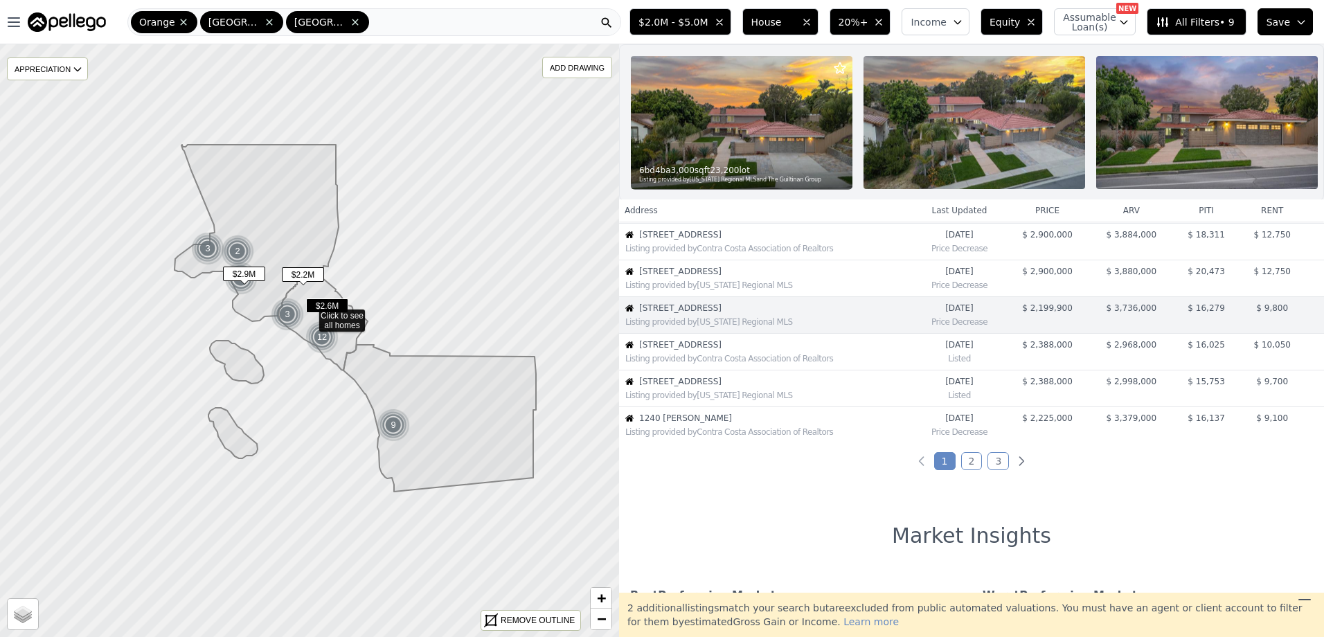
click at [688, 275] on td "50 Village Circle Listing provided by California Regional MLS" at bounding box center [766, 278] width 294 height 37
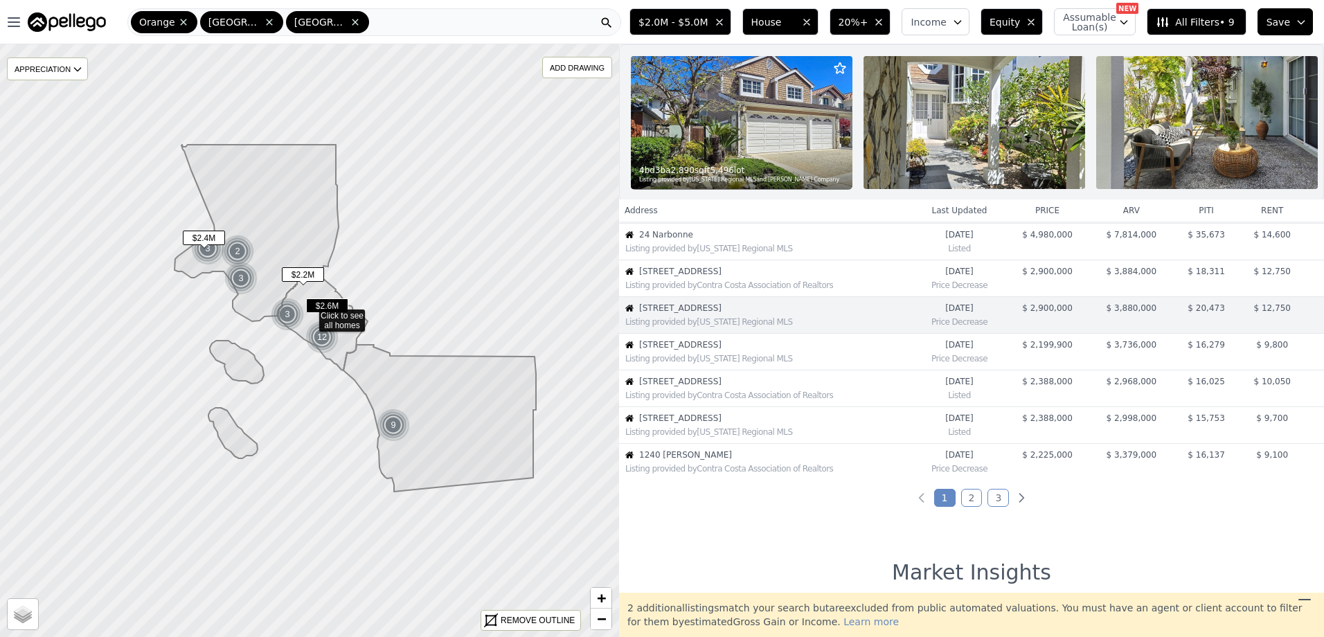
click at [682, 387] on span "3966 Leighton Point Rd." at bounding box center [776, 381] width 274 height 11
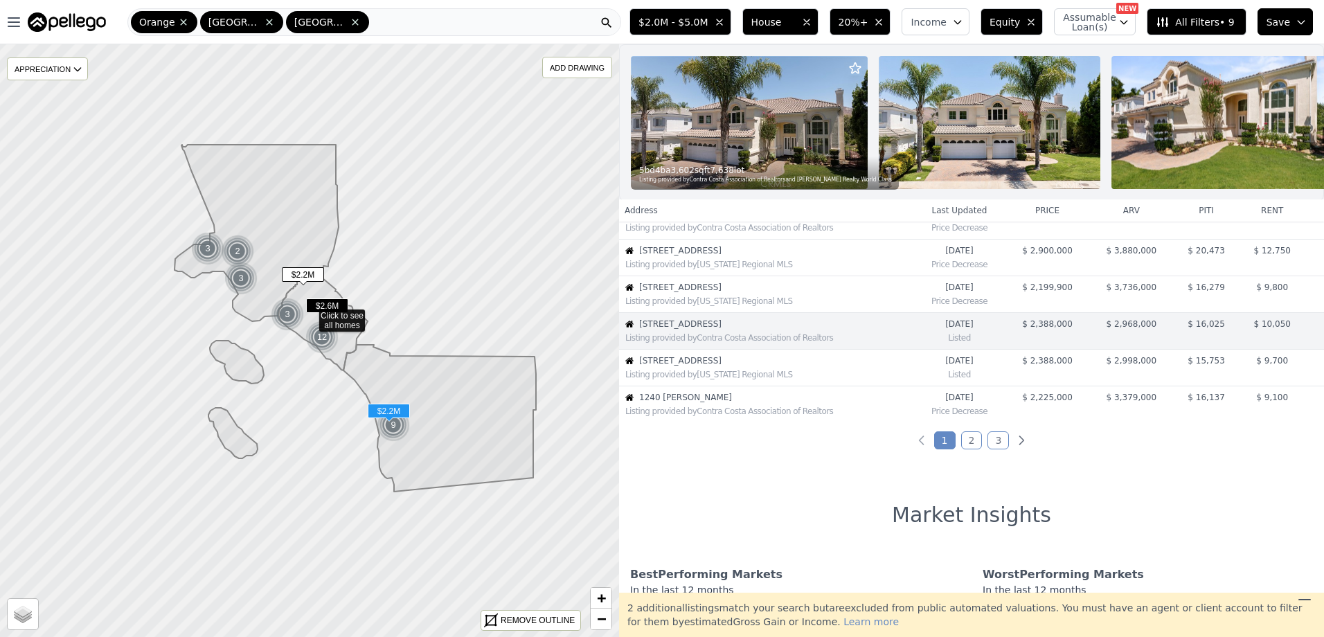
scroll to position [294, 0]
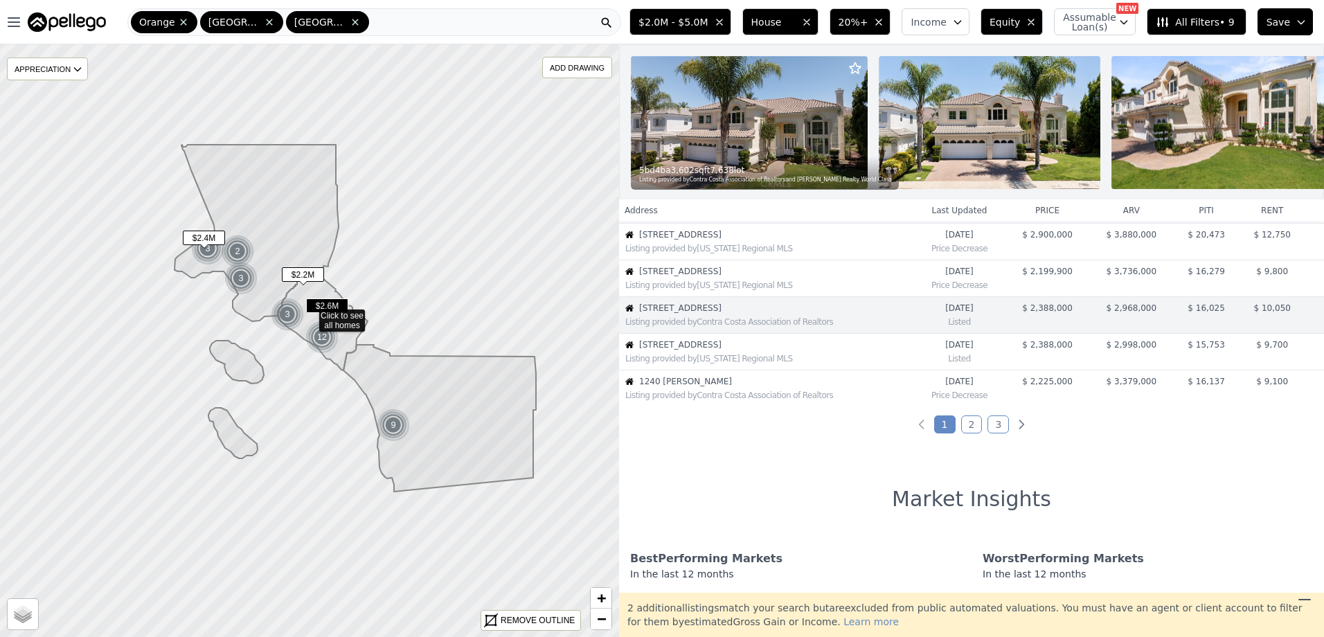
click at [692, 364] on div "Listing provided by California Regional MLS" at bounding box center [768, 358] width 287 height 11
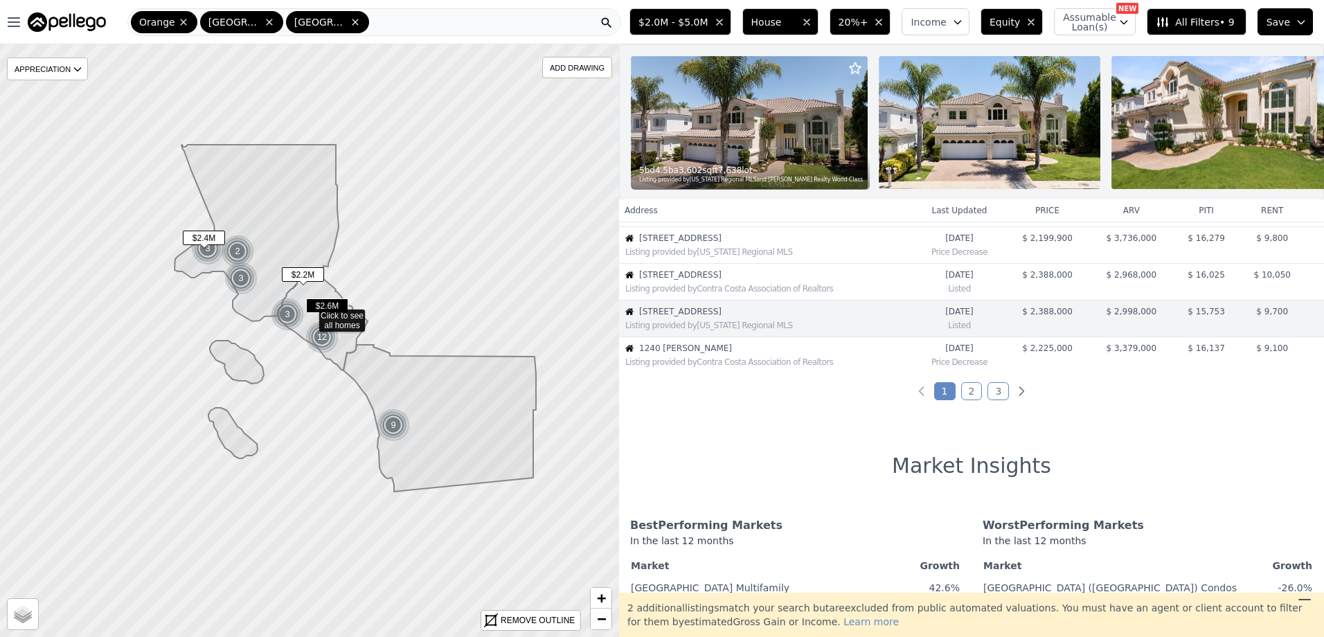
scroll to position [330, 0]
click at [713, 364] on div "Listing provided by Contra Costa Association of Realtors" at bounding box center [768, 358] width 287 height 11
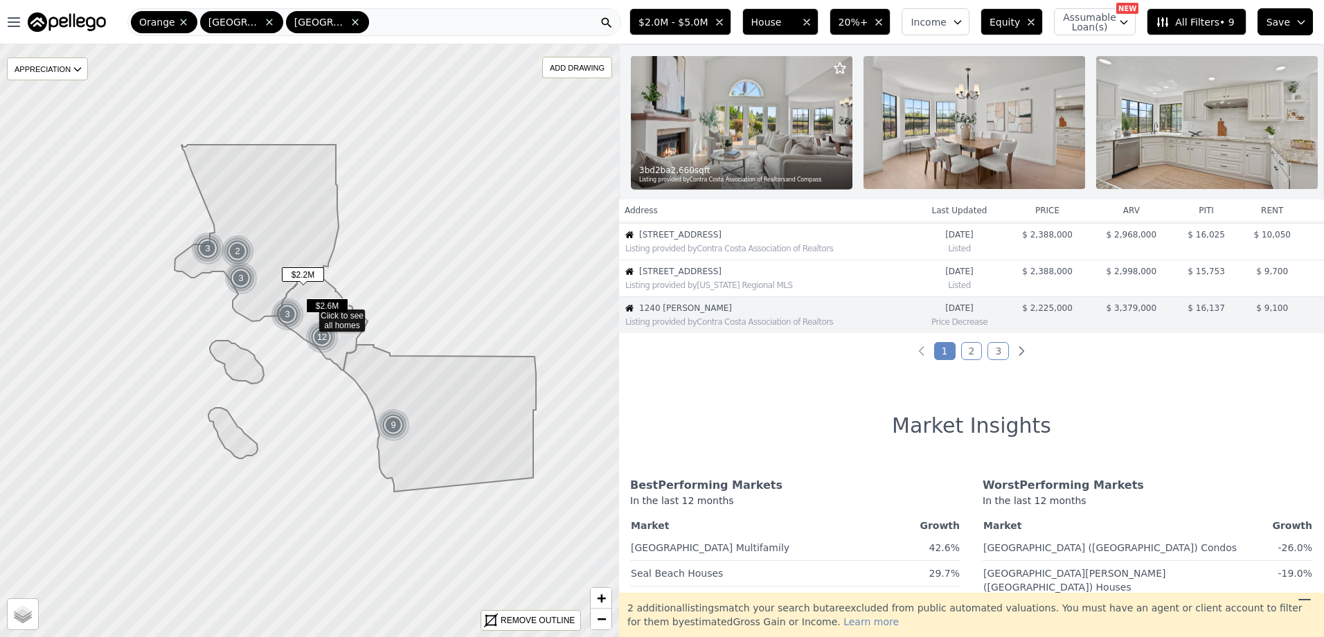
click at [965, 360] on link "2" at bounding box center [971, 351] width 21 height 18
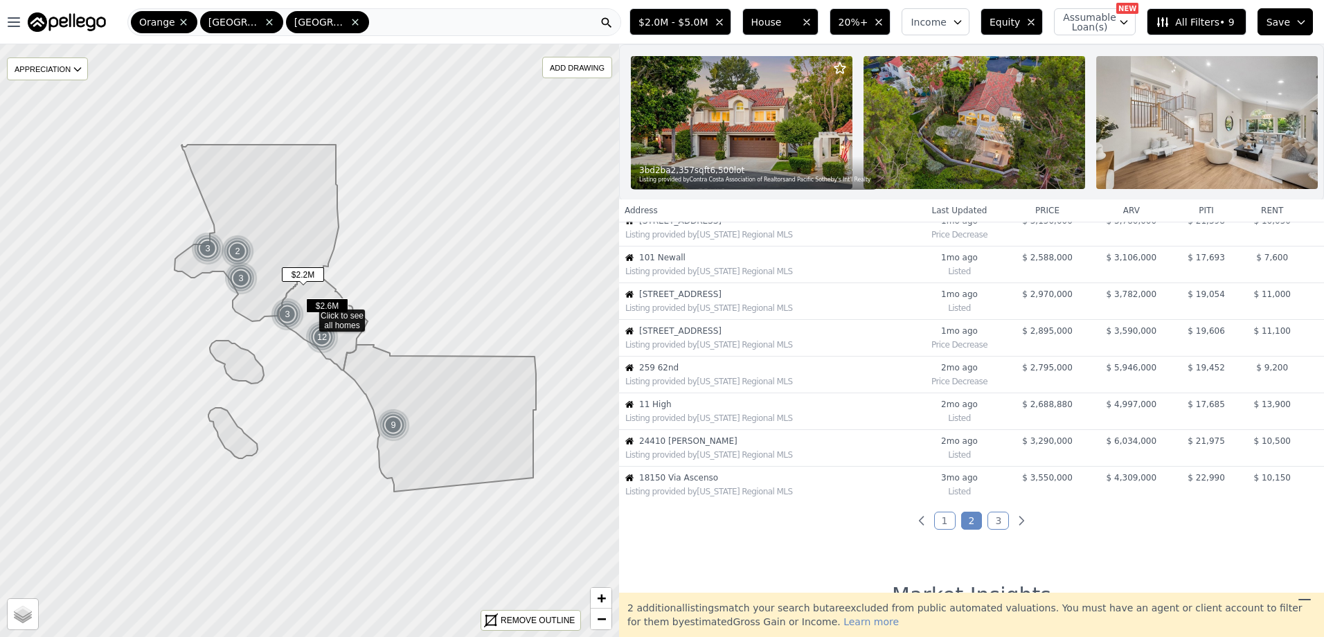
scroll to position [0, 0]
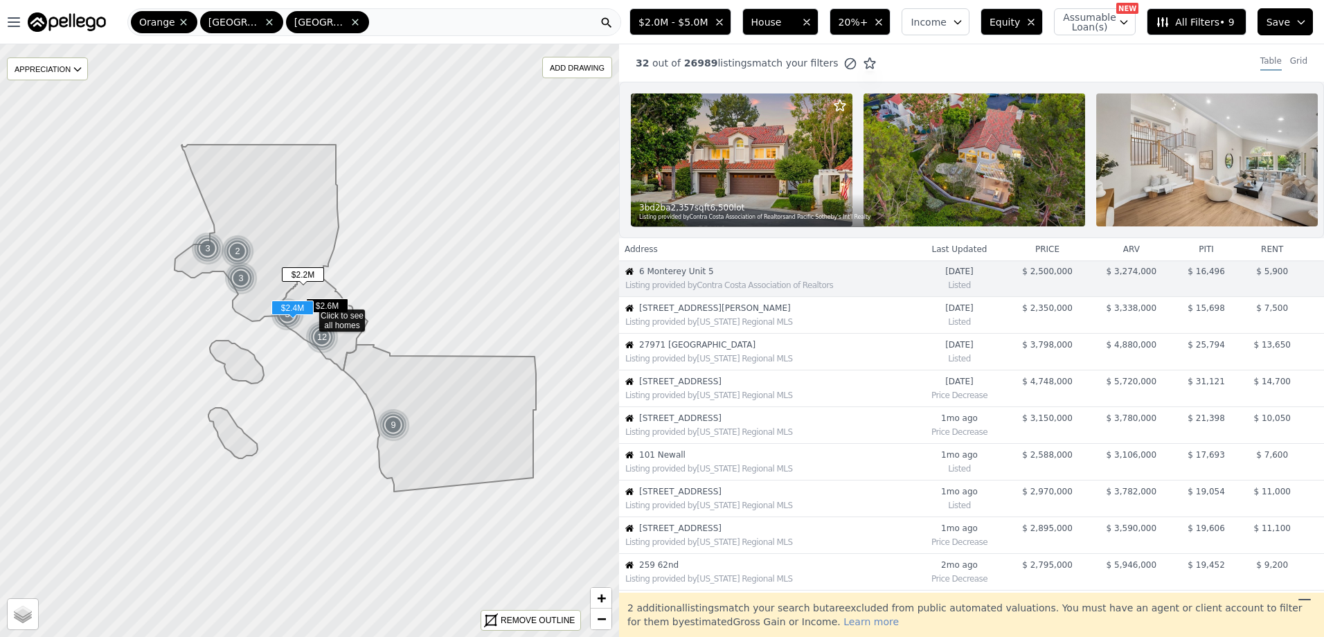
click at [714, 314] on span "19702 Quiet Bay Lane Lane" at bounding box center [776, 308] width 274 height 11
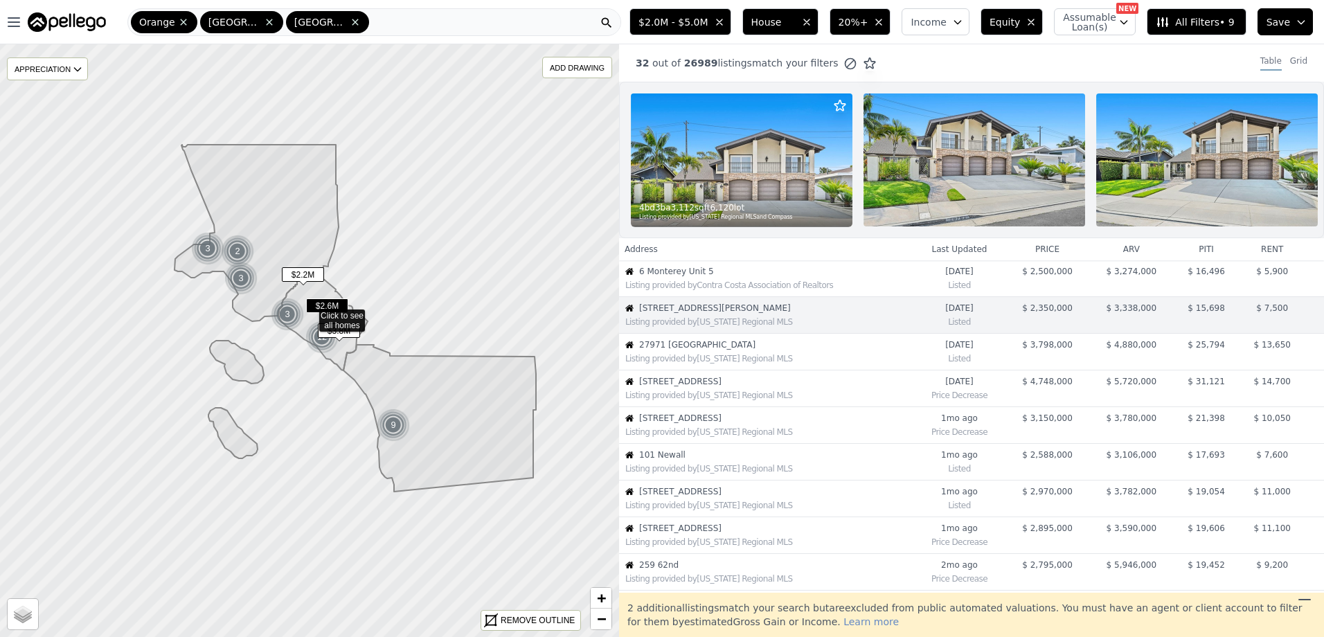
click at [706, 350] on span "27971 Golden Ridge" at bounding box center [776, 344] width 274 height 11
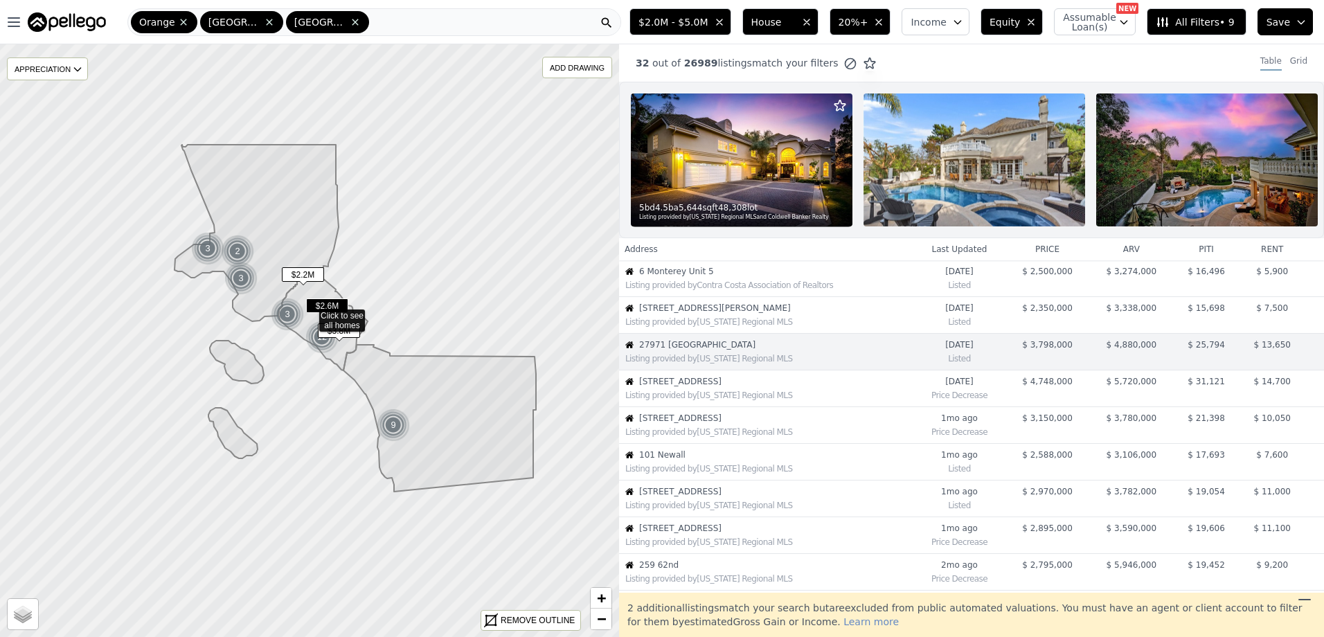
scroll to position [37, 0]
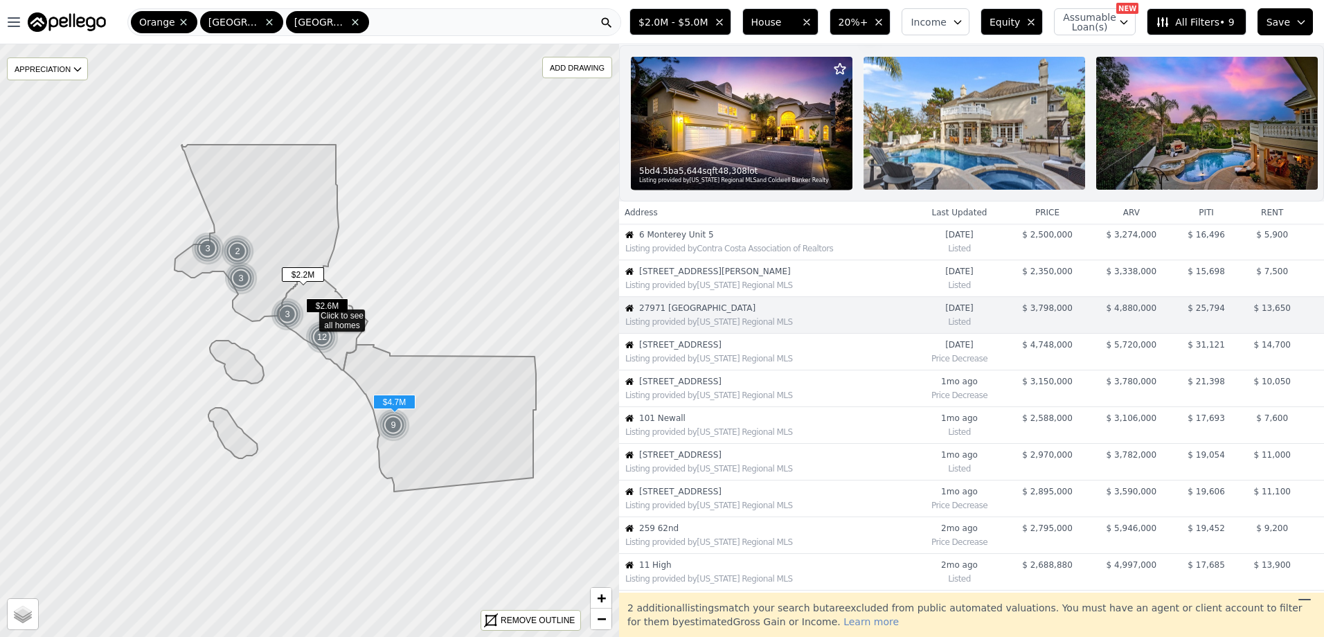
click at [700, 364] on div "Listing provided by California Regional MLS" at bounding box center [768, 358] width 287 height 11
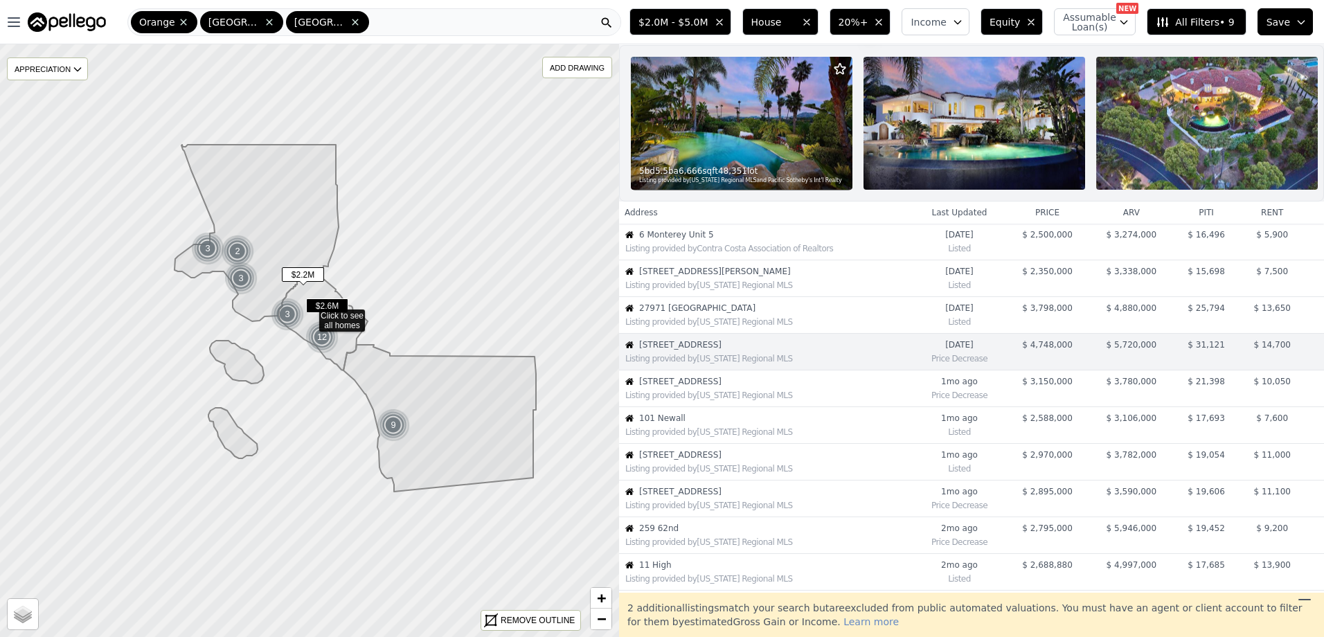
scroll to position [73, 0]
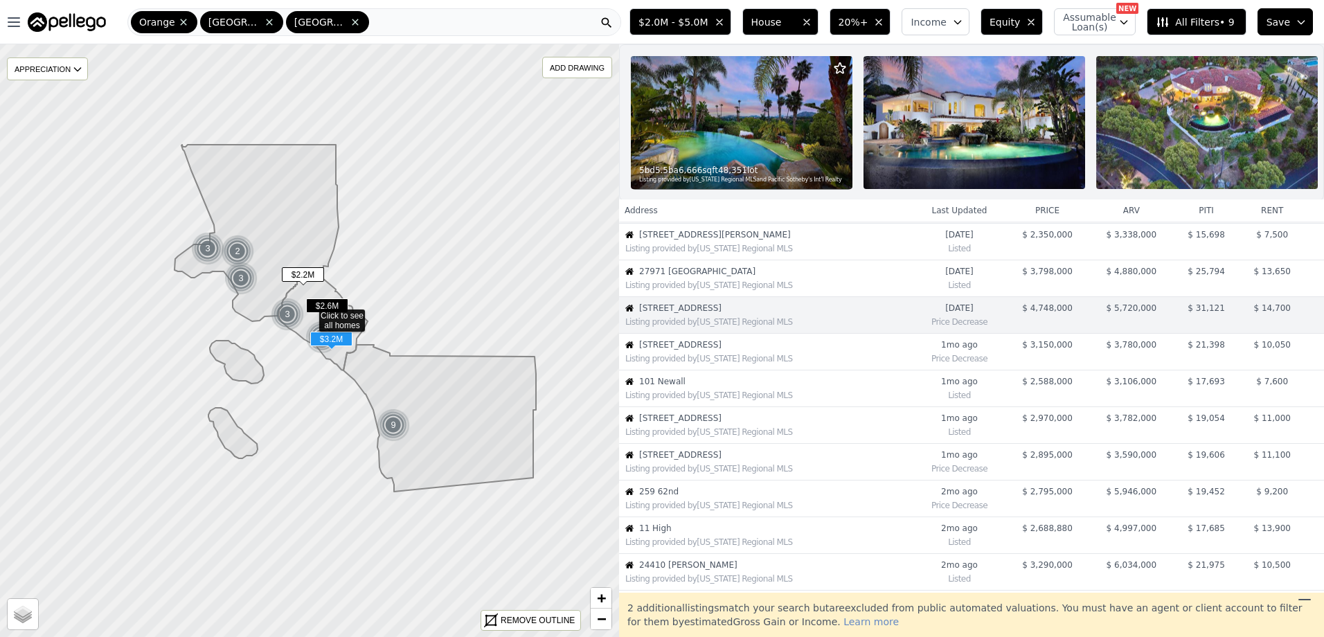
click at [724, 364] on div "Listing provided by California Regional MLS" at bounding box center [768, 358] width 287 height 11
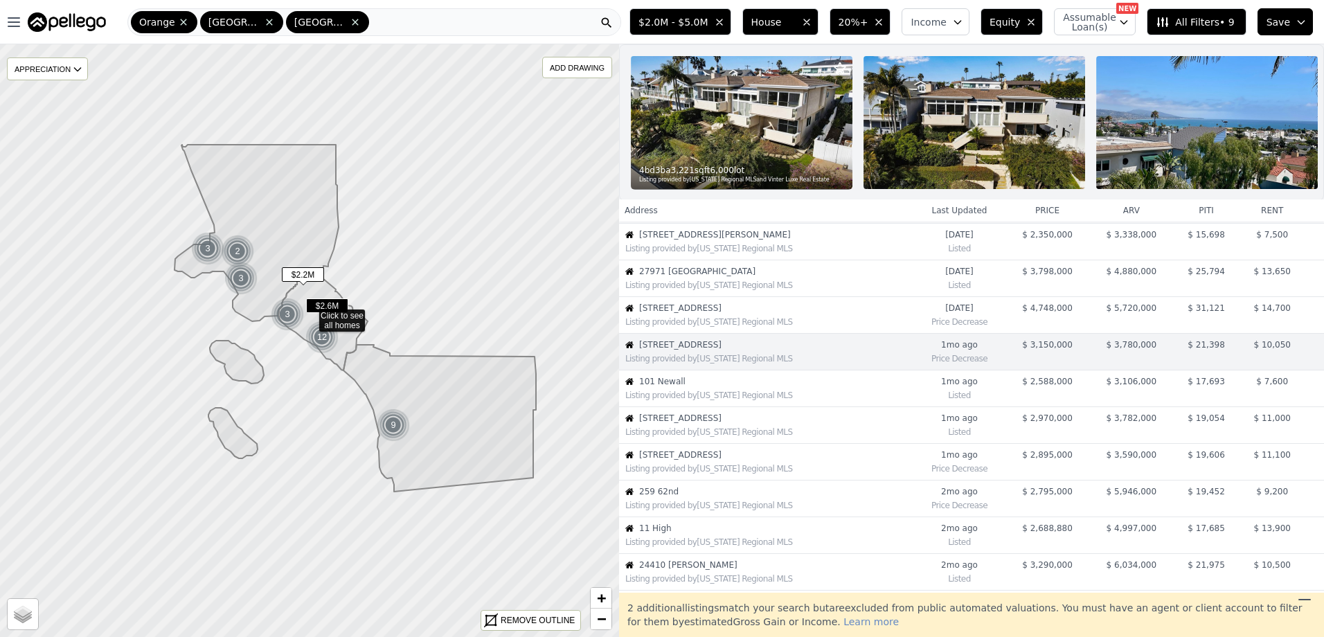
scroll to position [110, 0]
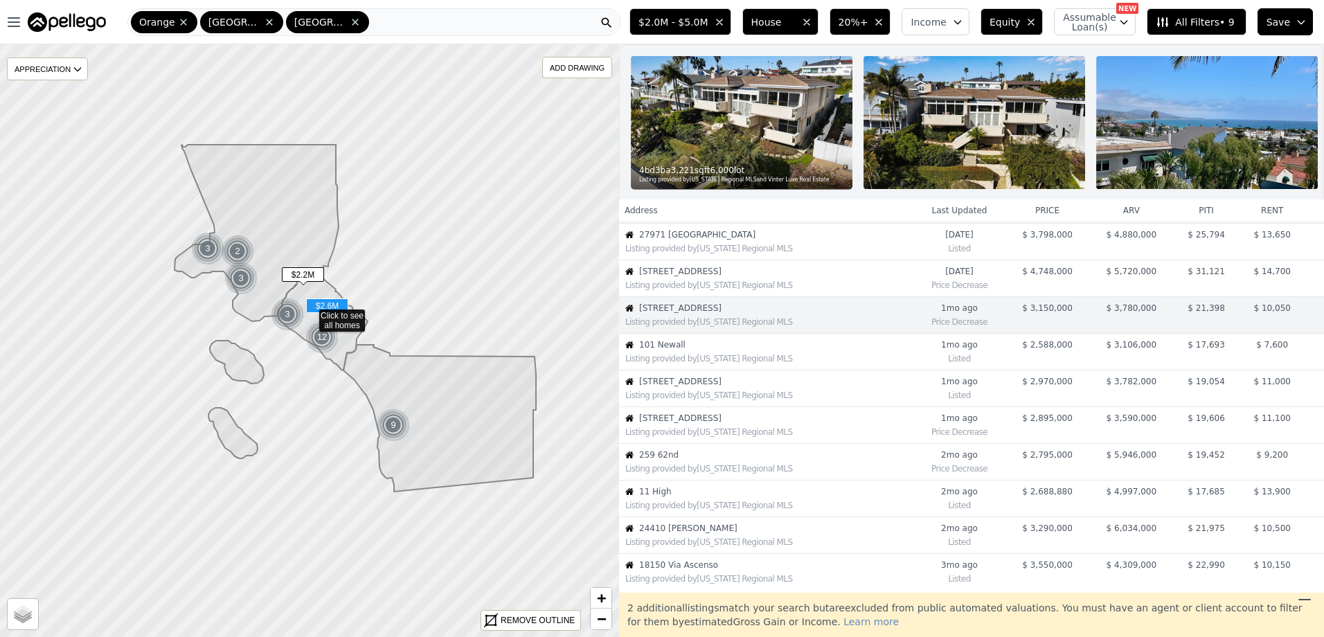
click at [724, 364] on div "Listing provided by California Regional MLS" at bounding box center [768, 358] width 287 height 11
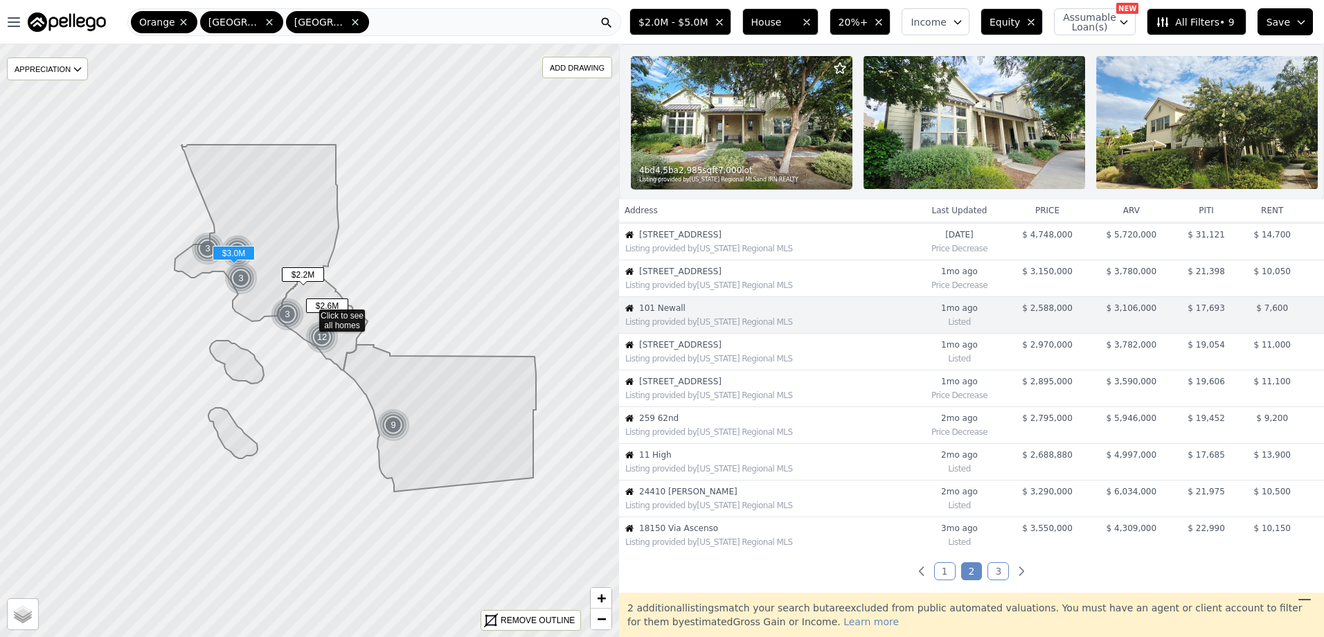
click at [733, 350] on span "1226 Chelsea Avenue Unit 1" at bounding box center [776, 344] width 274 height 11
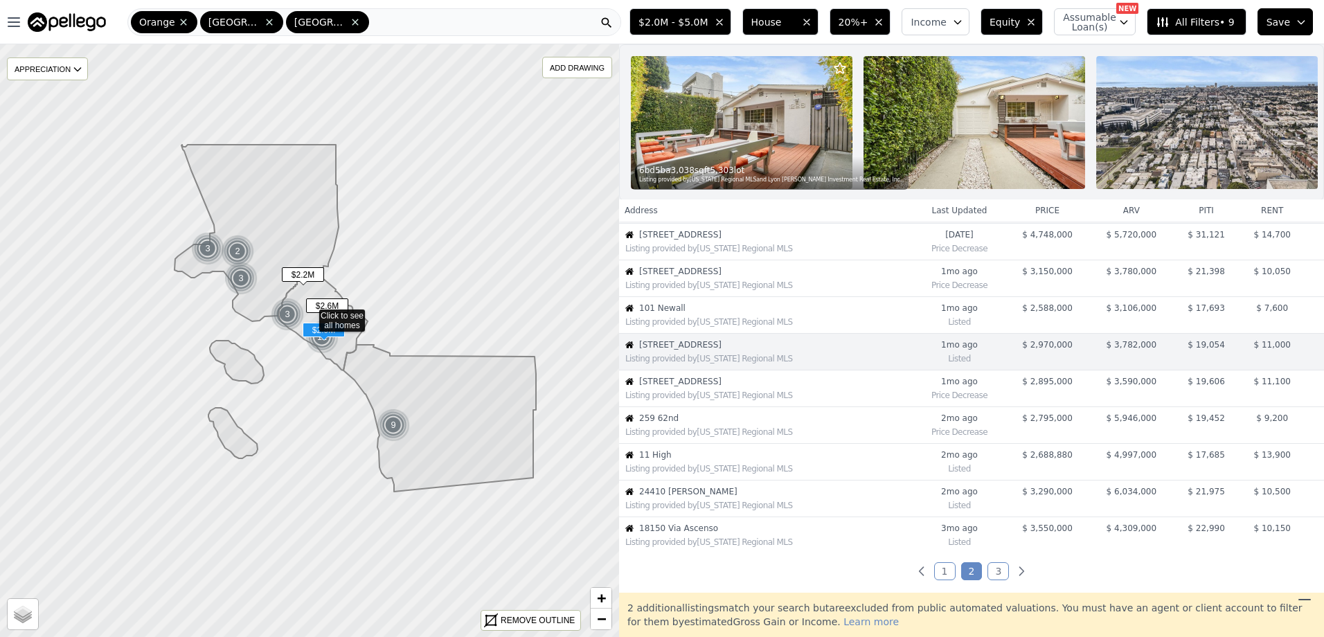
scroll to position [184, 0]
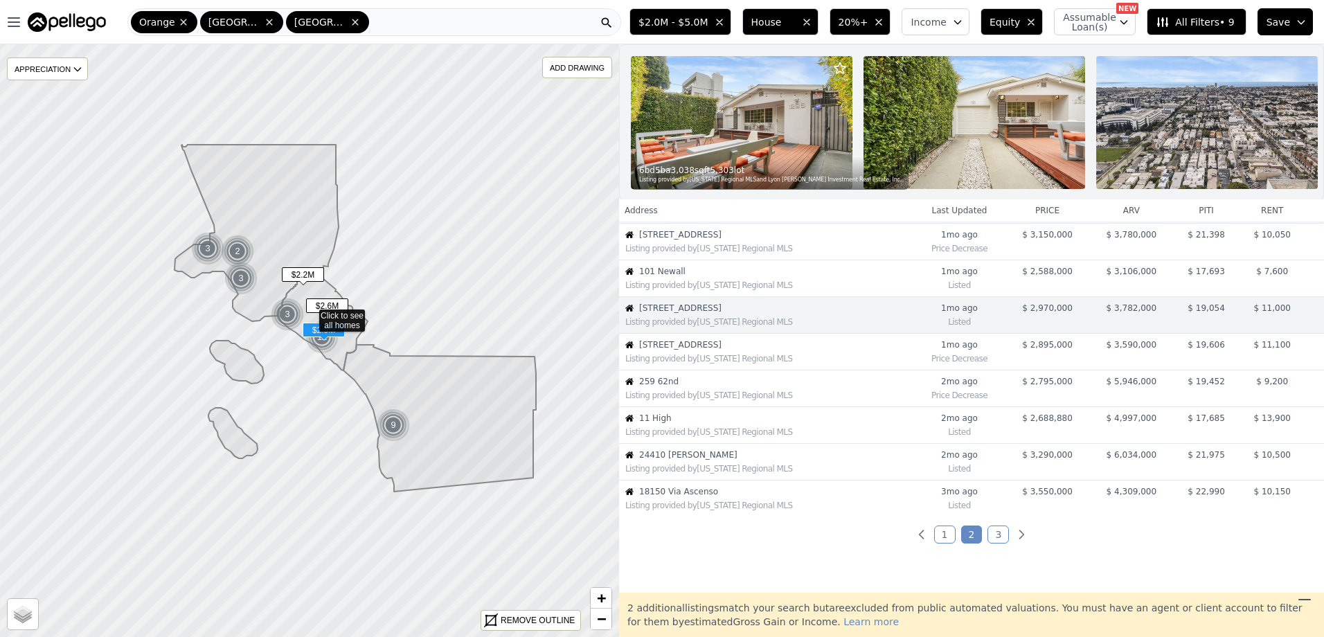
click at [693, 350] on span "683 Alta Vista Way" at bounding box center [776, 344] width 274 height 11
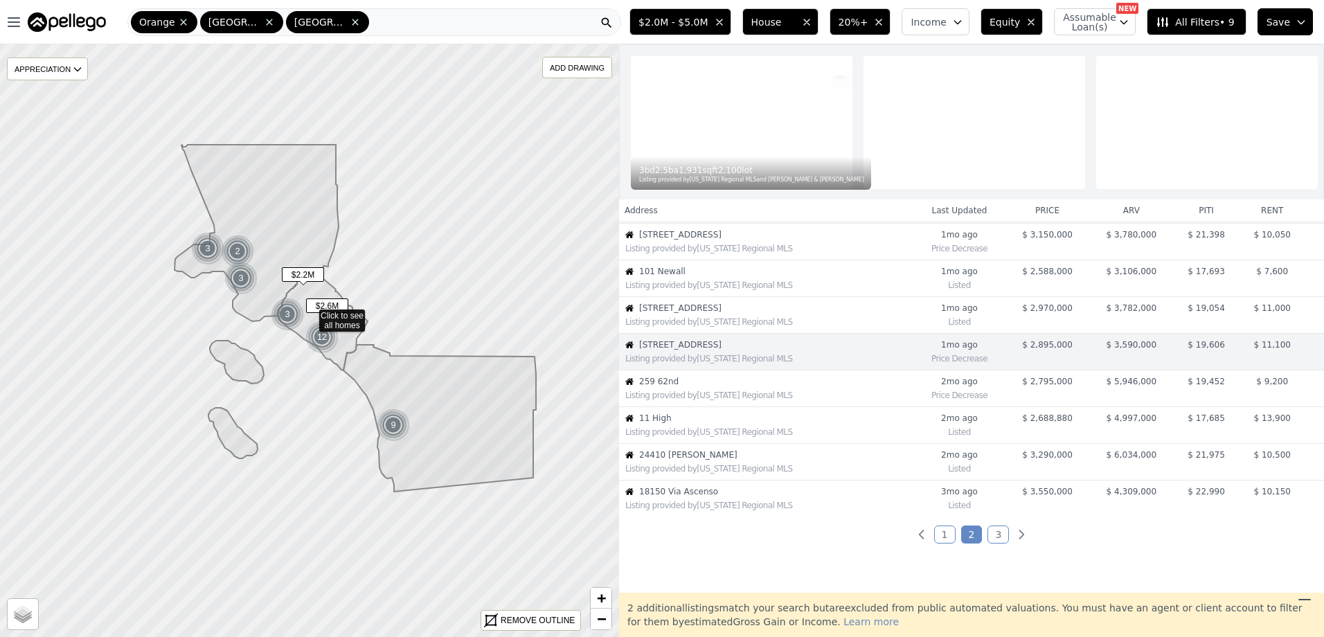
scroll to position [220, 0]
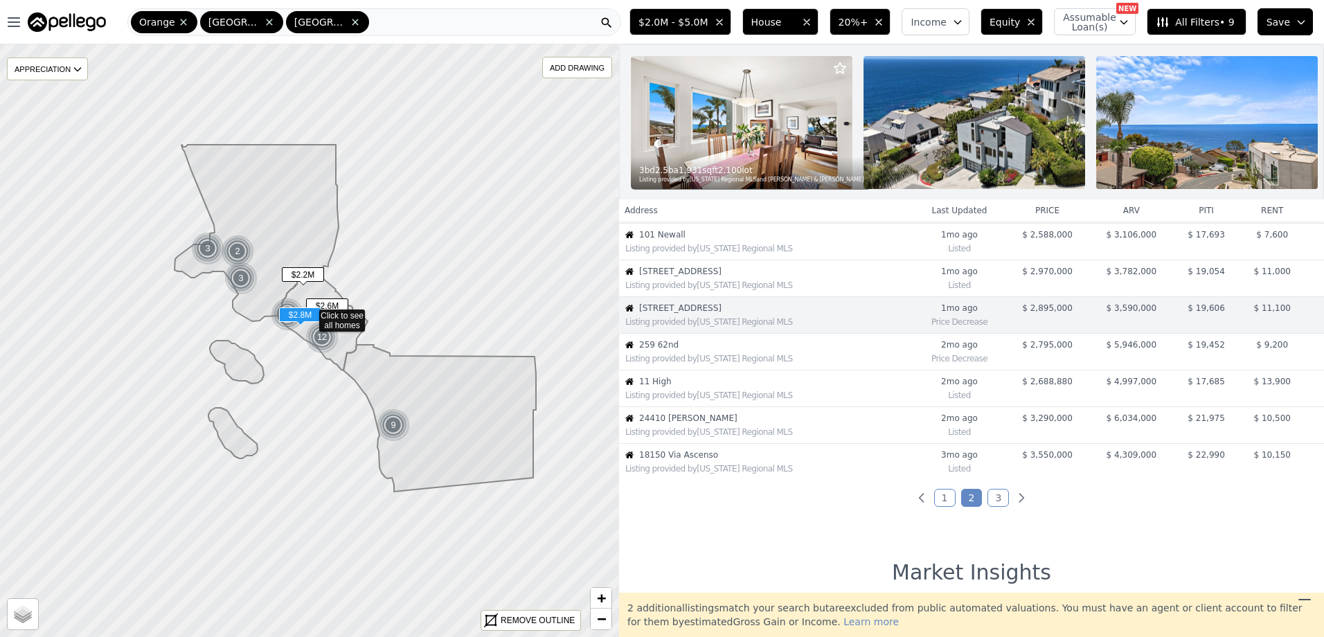
click at [693, 350] on span "259 62nd" at bounding box center [776, 344] width 274 height 11
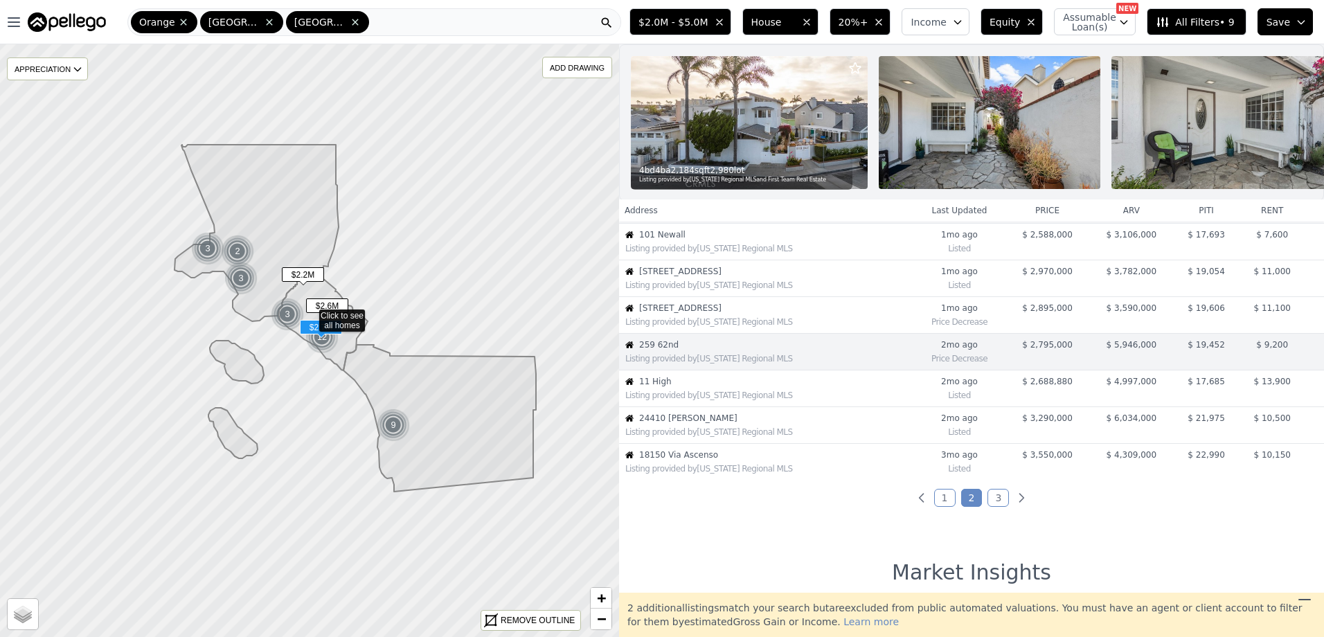
scroll to position [257, 0]
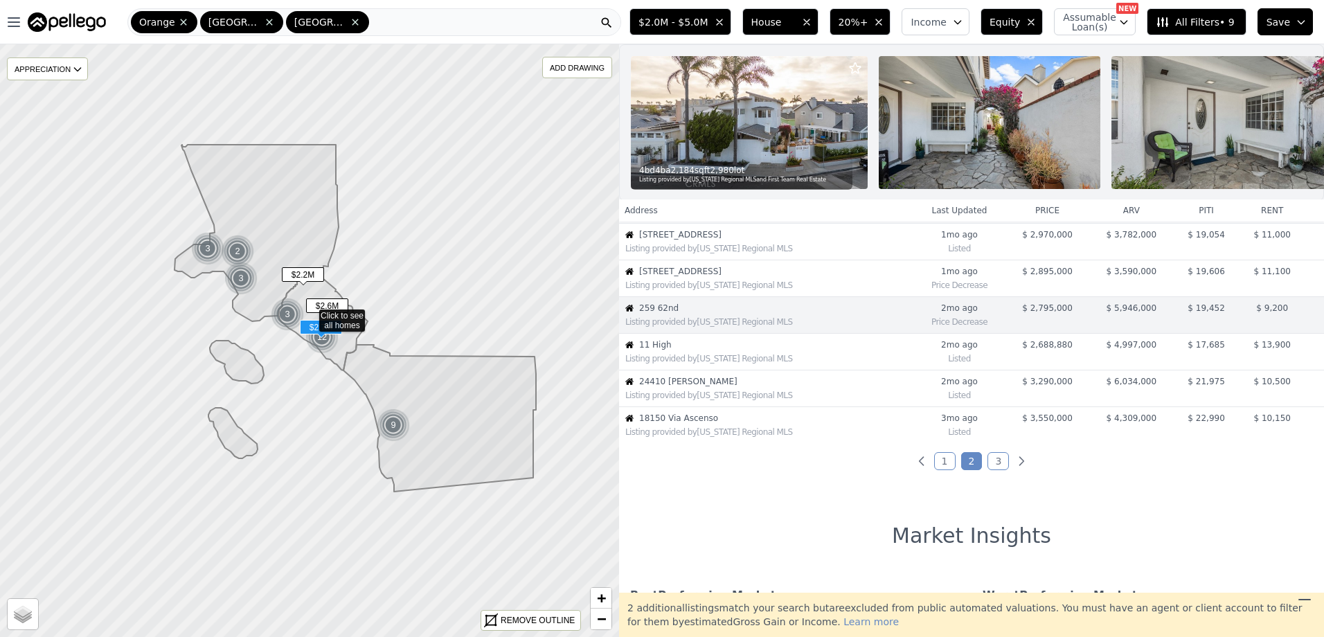
click at [693, 350] on span "11 High" at bounding box center [776, 344] width 274 height 11
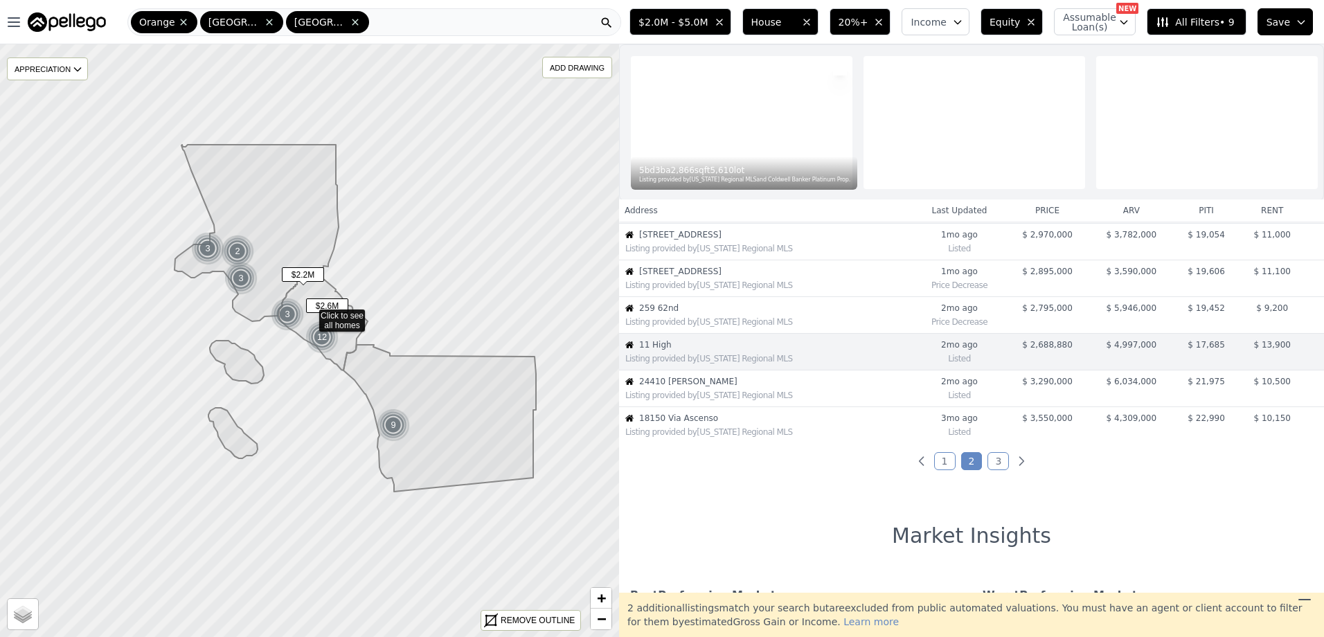
scroll to position [294, 0]
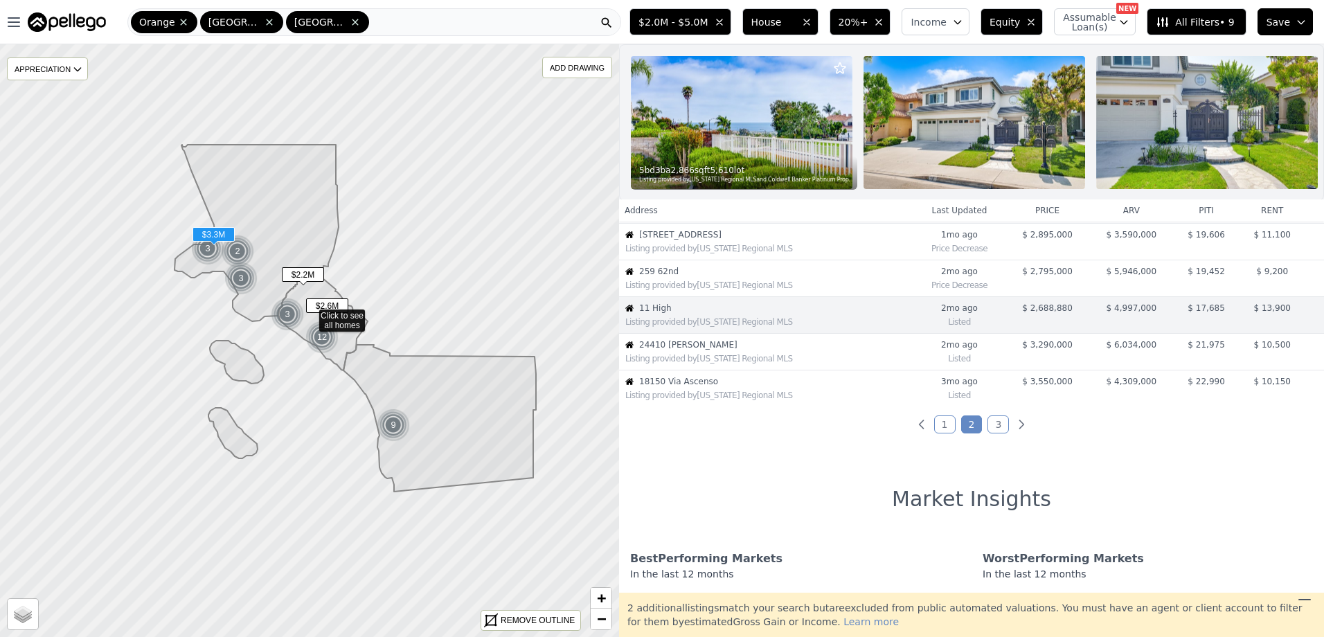
click at [693, 350] on span "24410 Mulholland" at bounding box center [776, 344] width 274 height 11
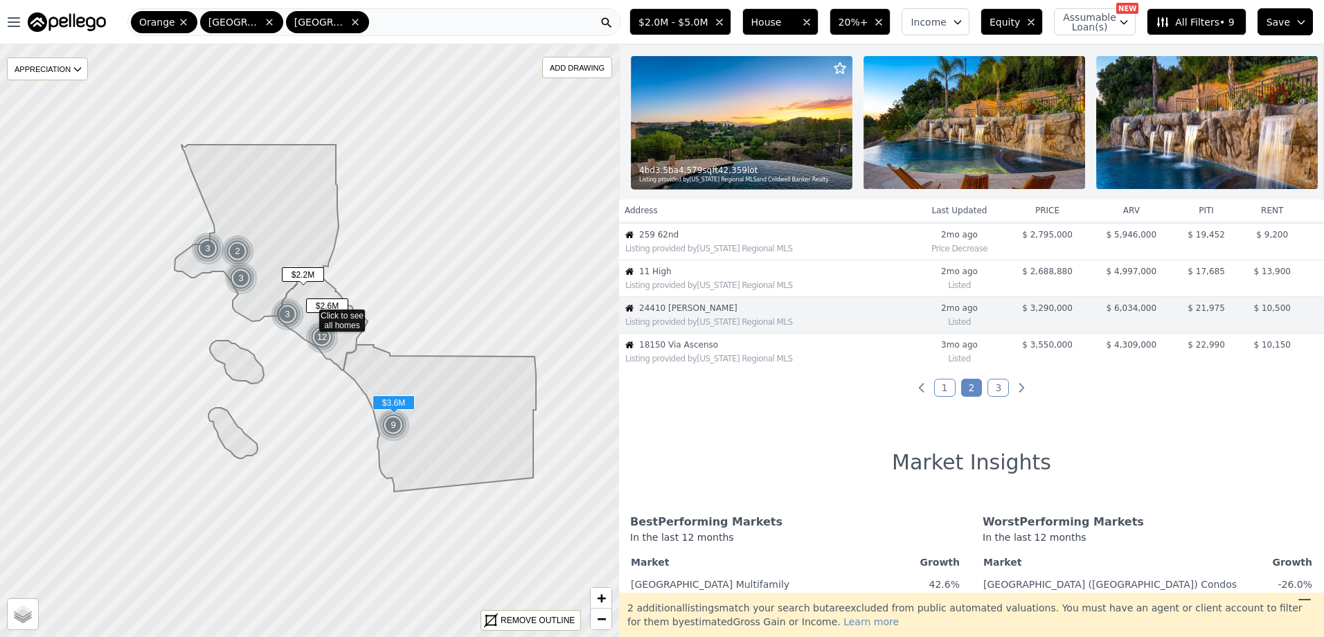
click at [693, 350] on span "18150 Via Ascenso" at bounding box center [776, 344] width 274 height 11
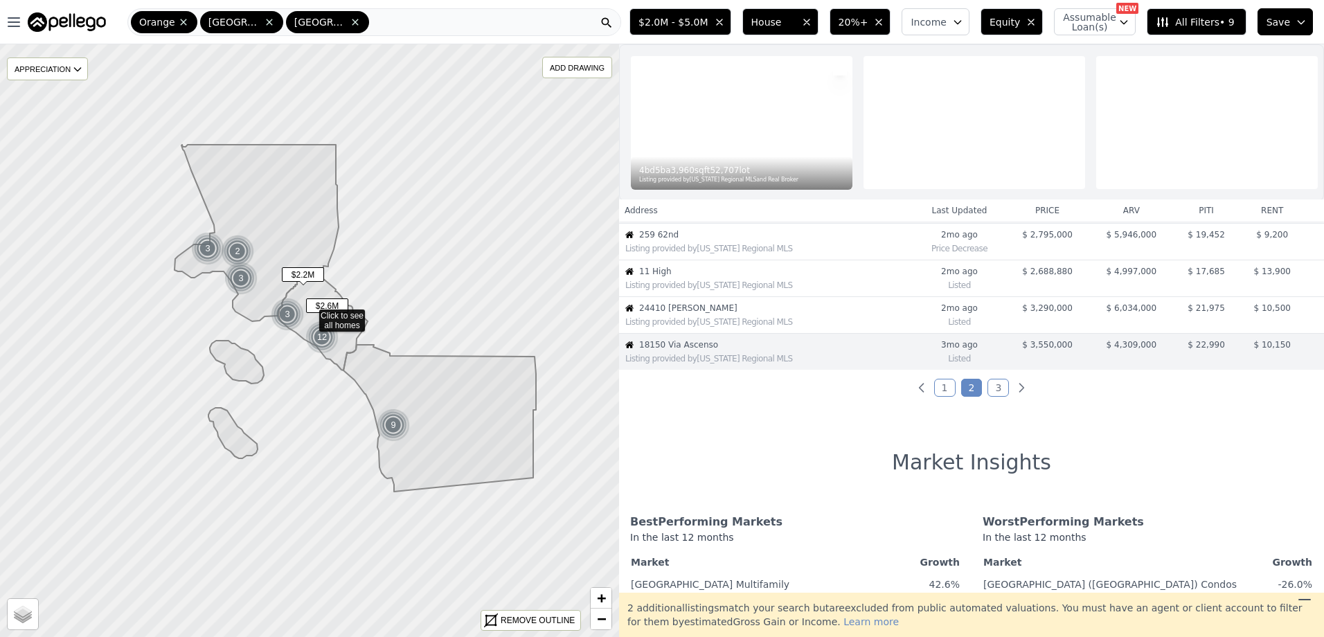
scroll to position [367, 0]
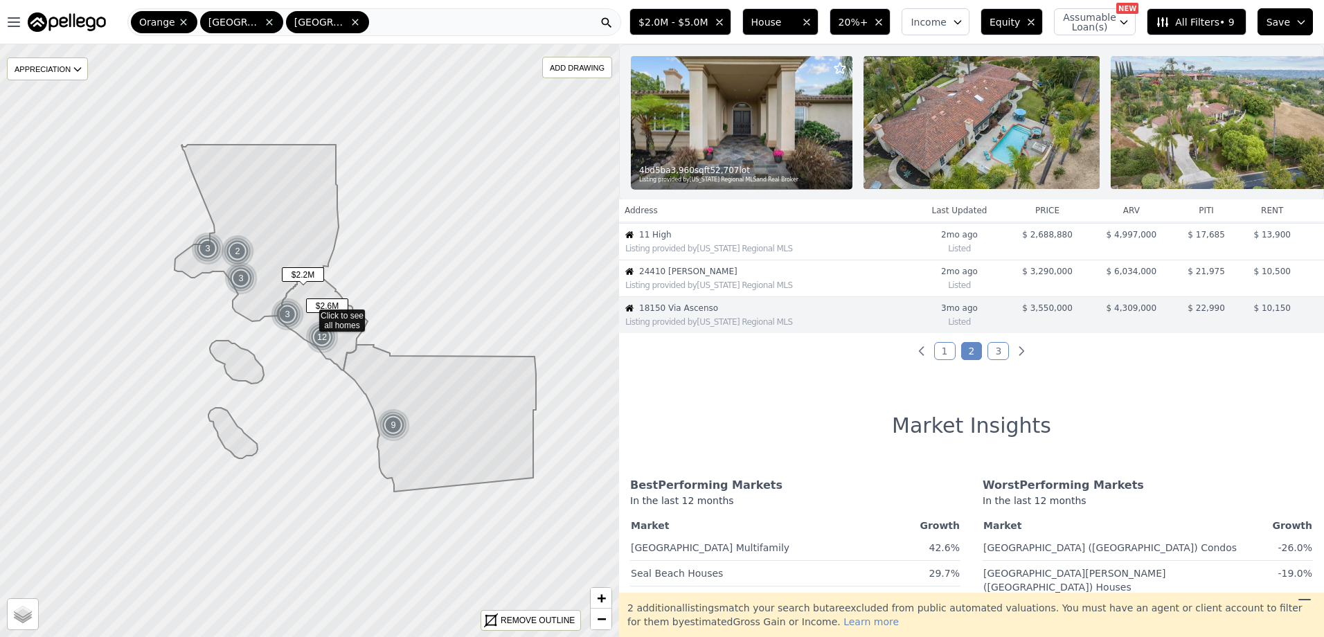
click at [995, 360] on link "3" at bounding box center [998, 351] width 21 height 18
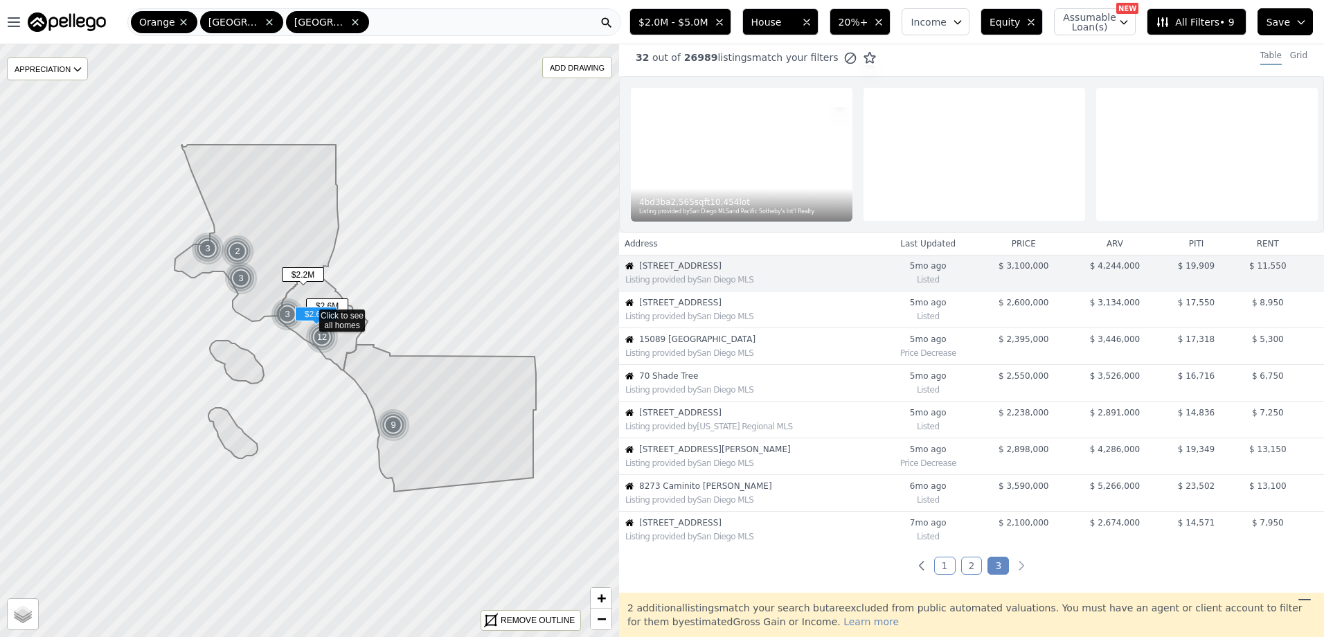
scroll to position [0, 0]
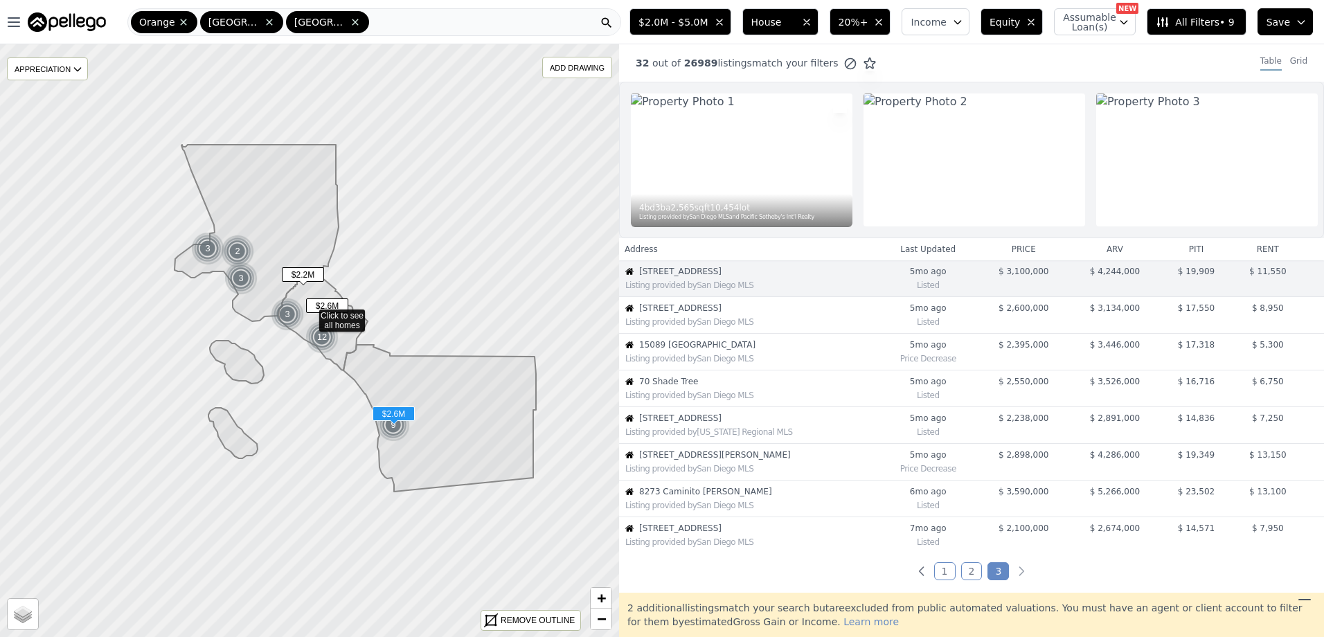
click at [704, 326] on div "Listing provided by San Diego MLS" at bounding box center [749, 321] width 258 height 14
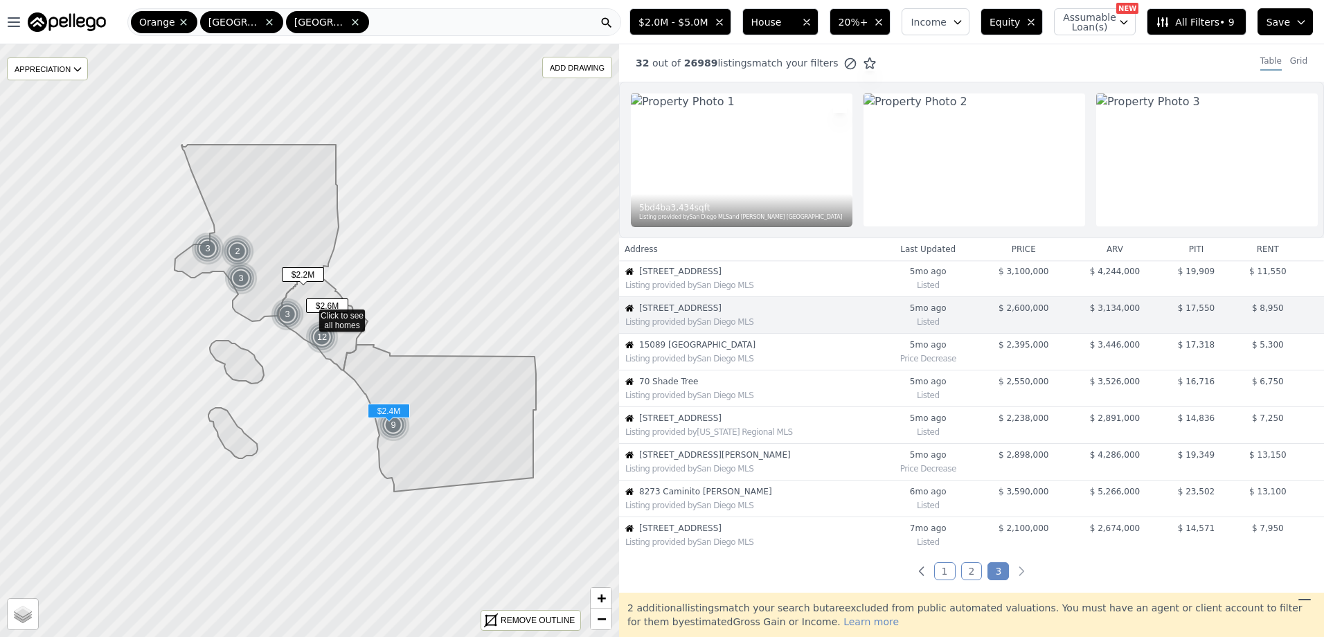
click at [711, 361] on div "Listing provided by San Diego MLS" at bounding box center [749, 357] width 258 height 14
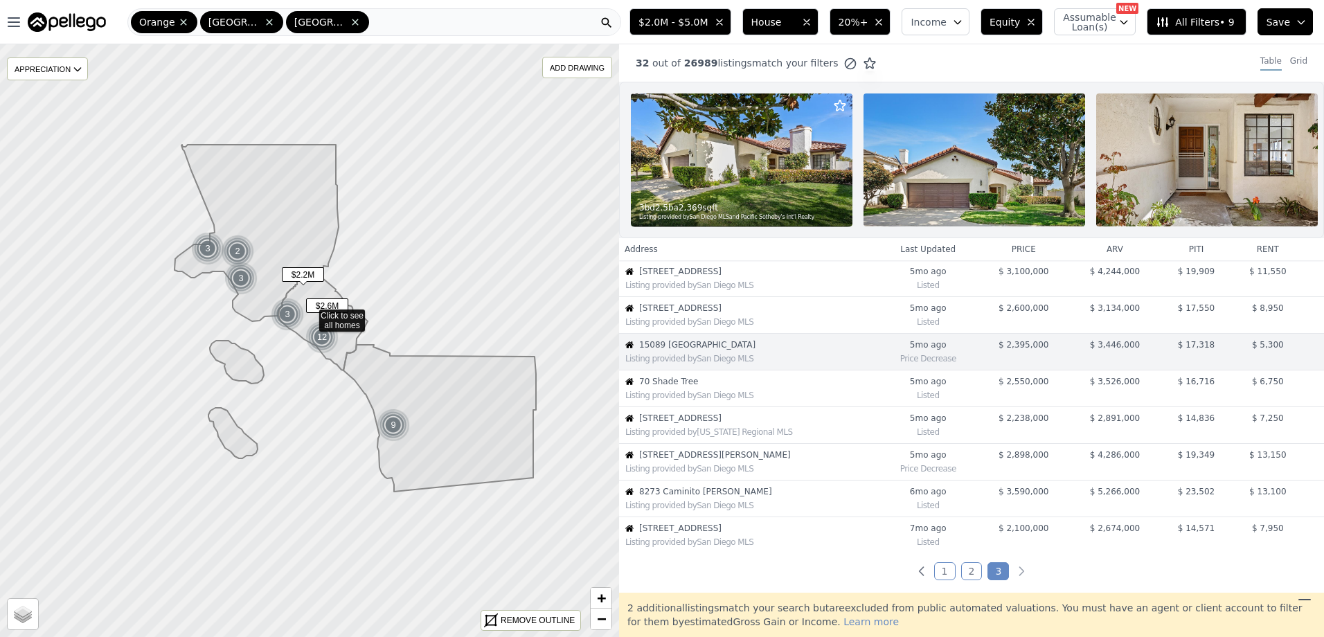
scroll to position [37, 0]
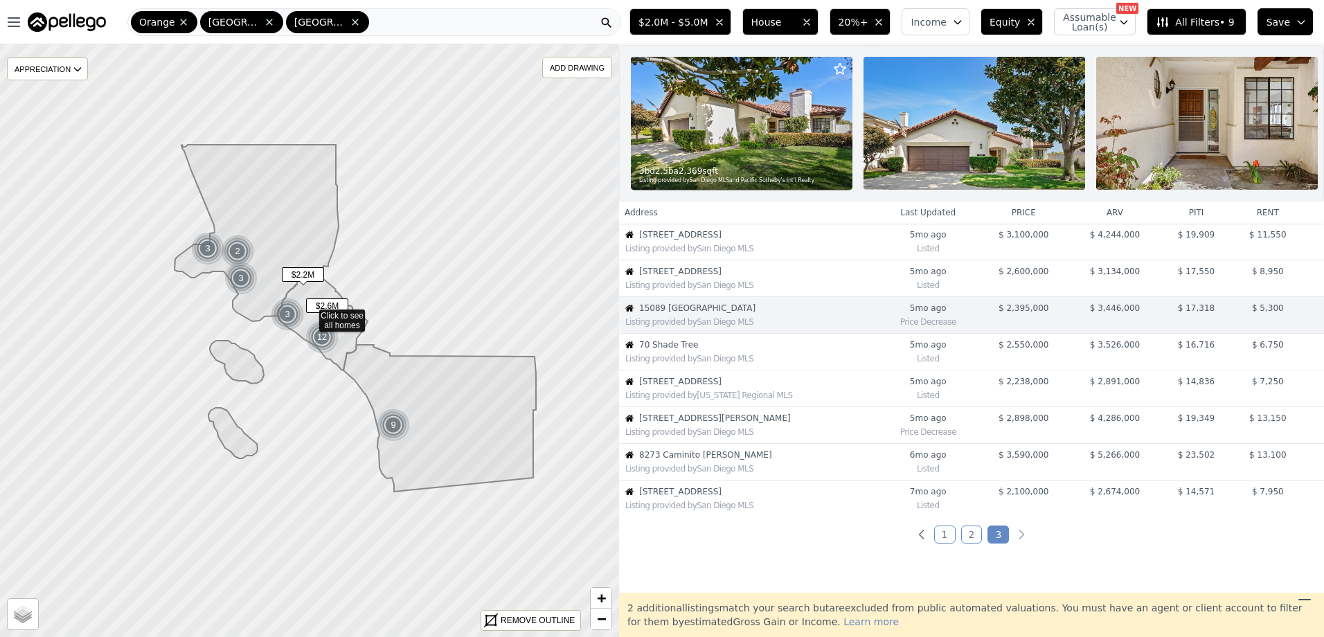
click at [1005, 17] on span "Equity" at bounding box center [1005, 22] width 30 height 14
click at [702, 350] on span "70 Shade Tree" at bounding box center [758, 344] width 238 height 11
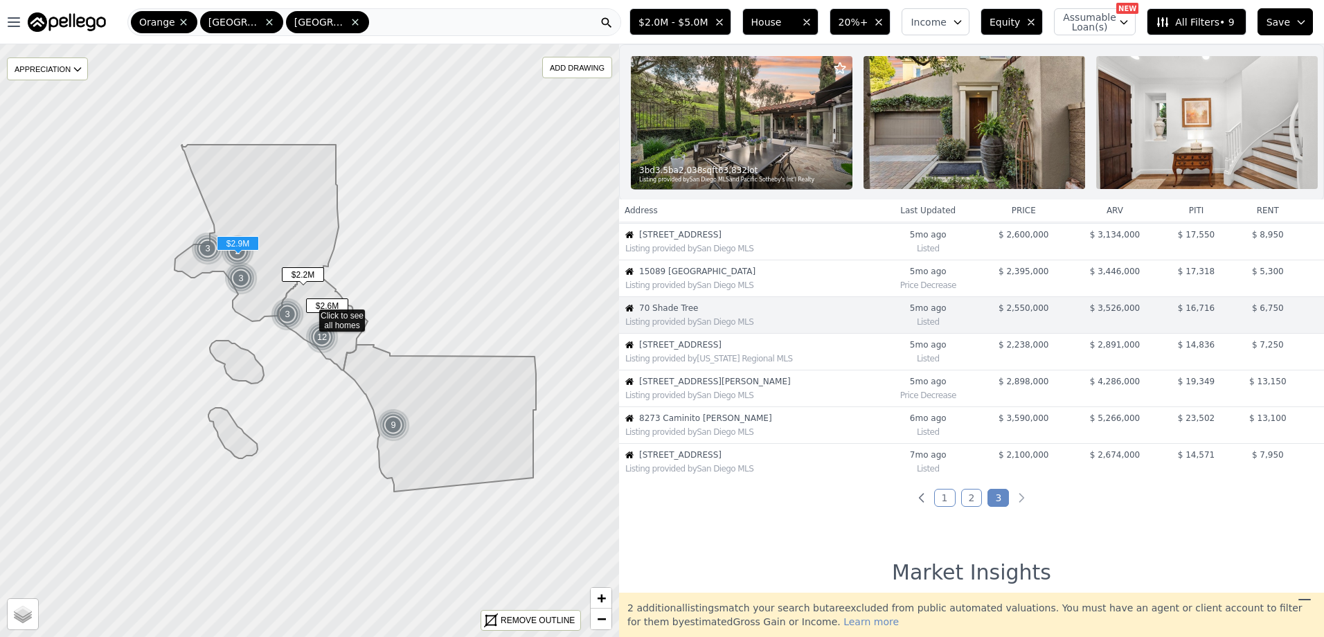
click at [694, 387] on span "1516 N Beverly Glen Boulevard" at bounding box center [758, 381] width 238 height 11
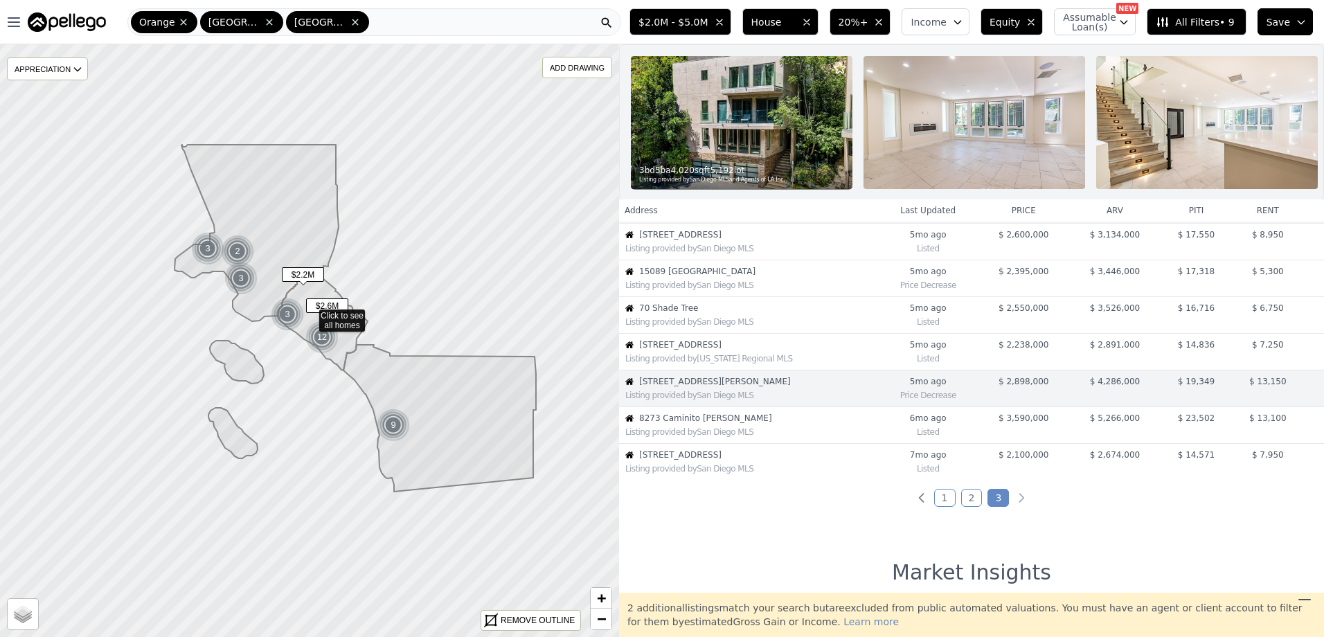
scroll to position [147, 0]
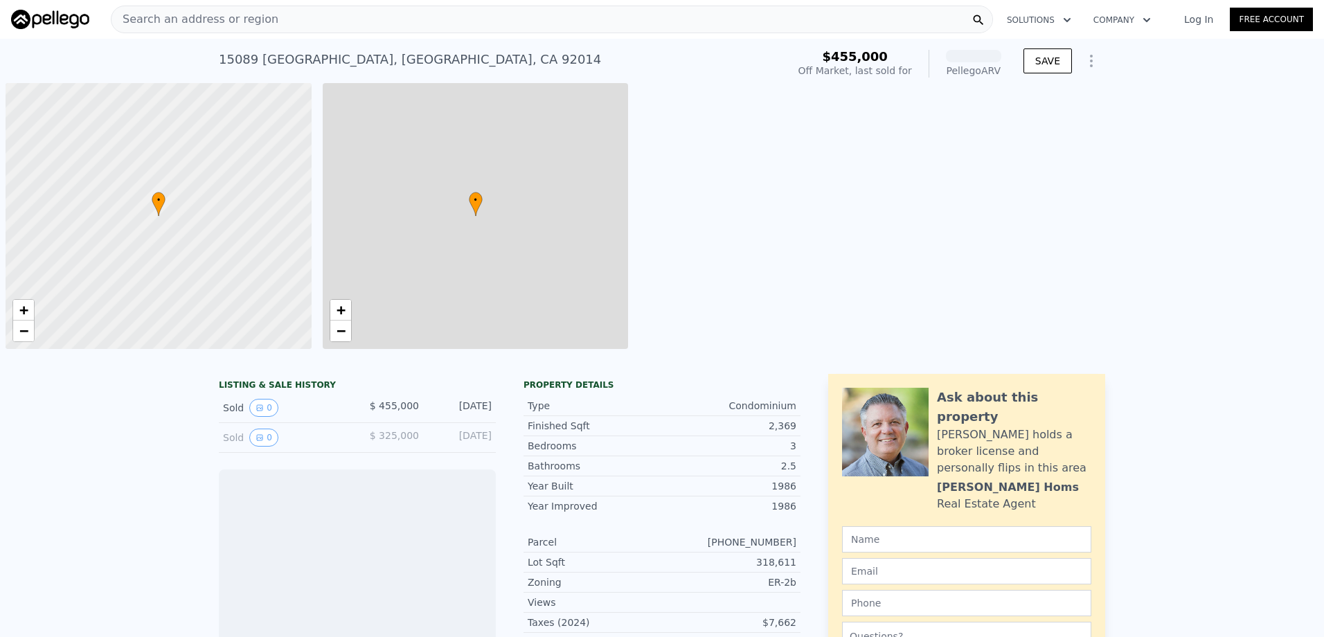
scroll to position [0, 6]
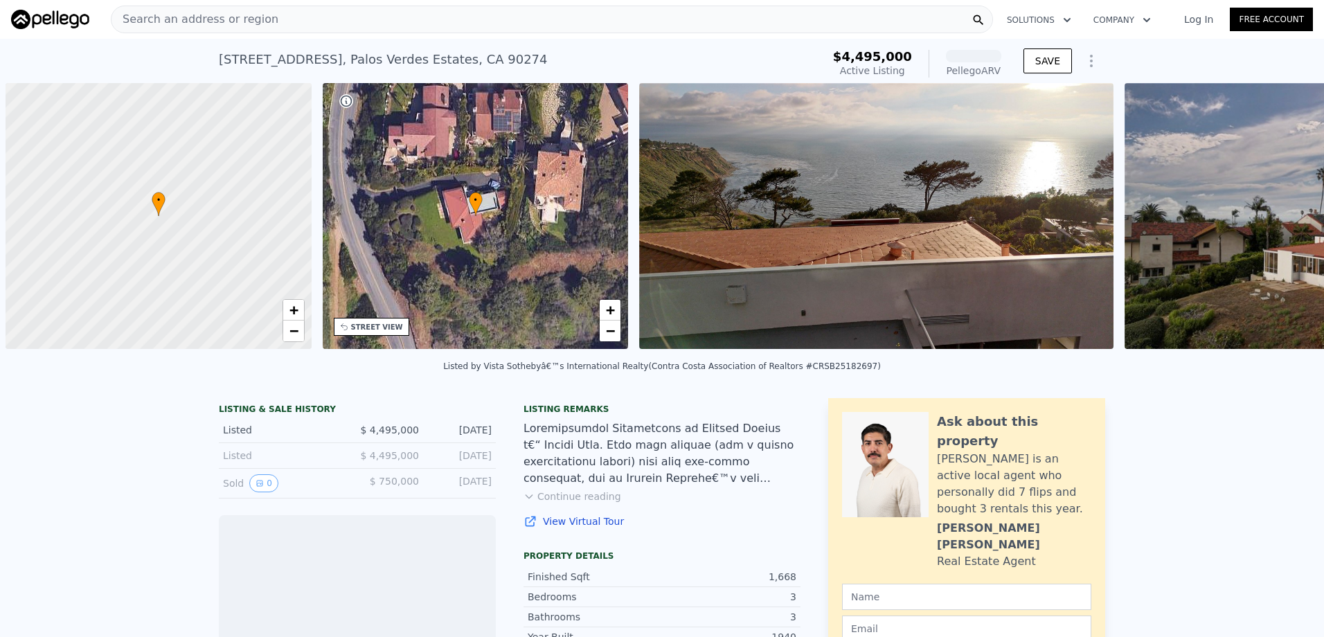
scroll to position [0, 6]
